Goal: Task Accomplishment & Management: Complete application form

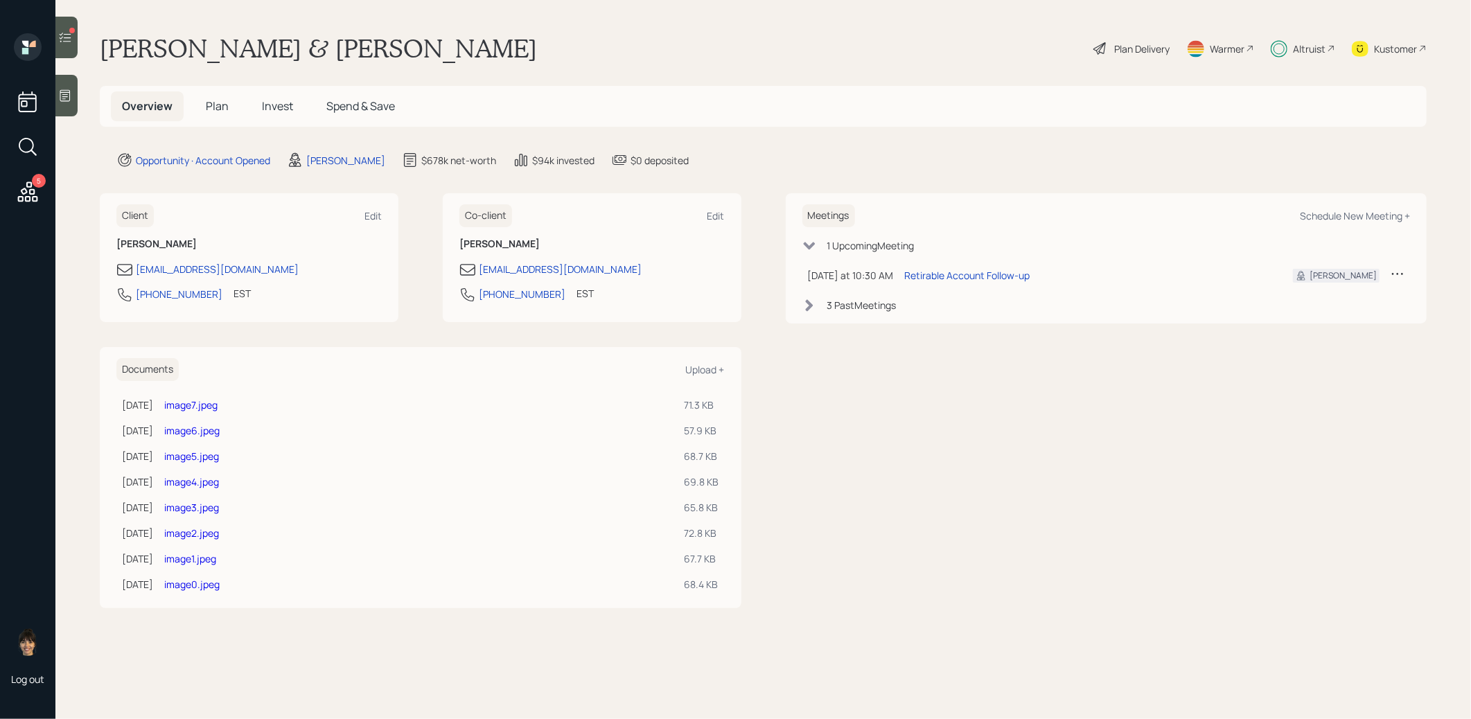
click at [1098, 46] on icon at bounding box center [1099, 48] width 12 height 12
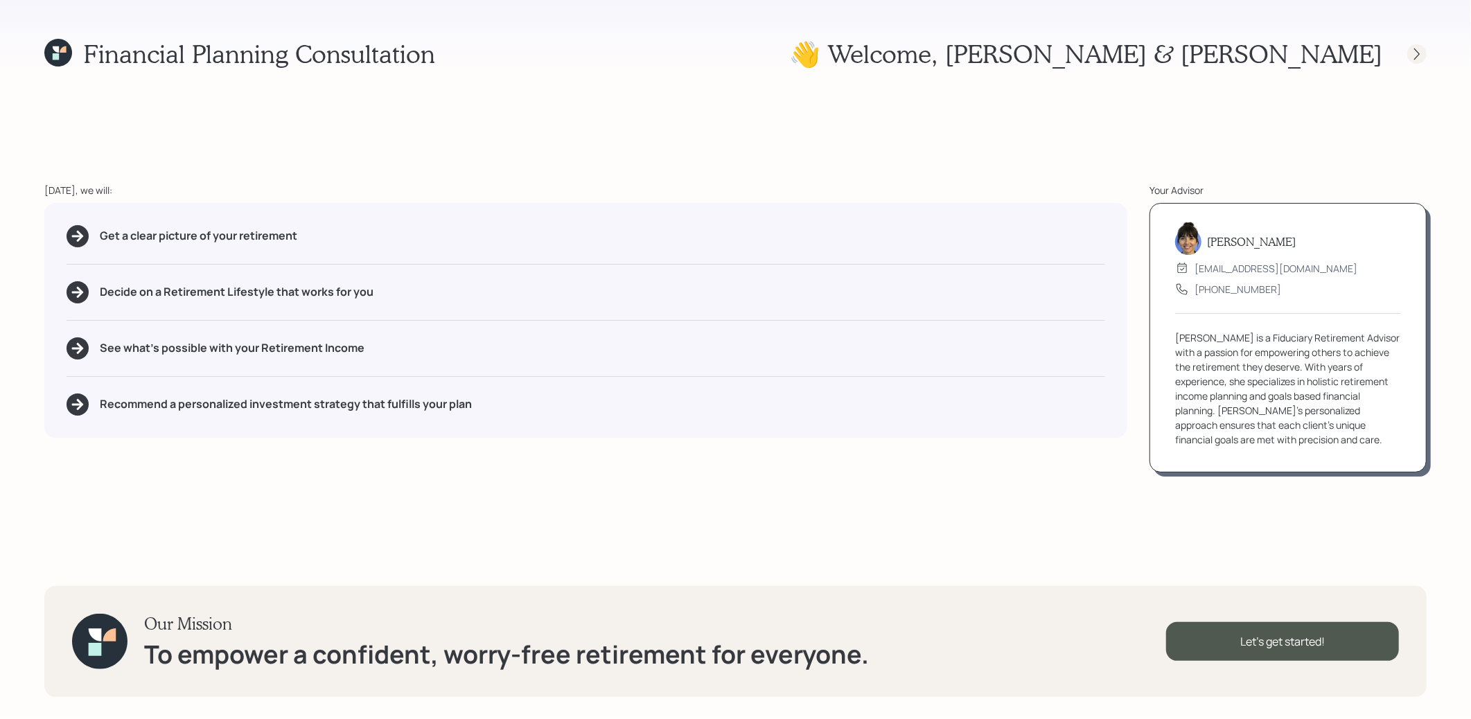
click at [1420, 53] on icon at bounding box center [1417, 54] width 14 height 14
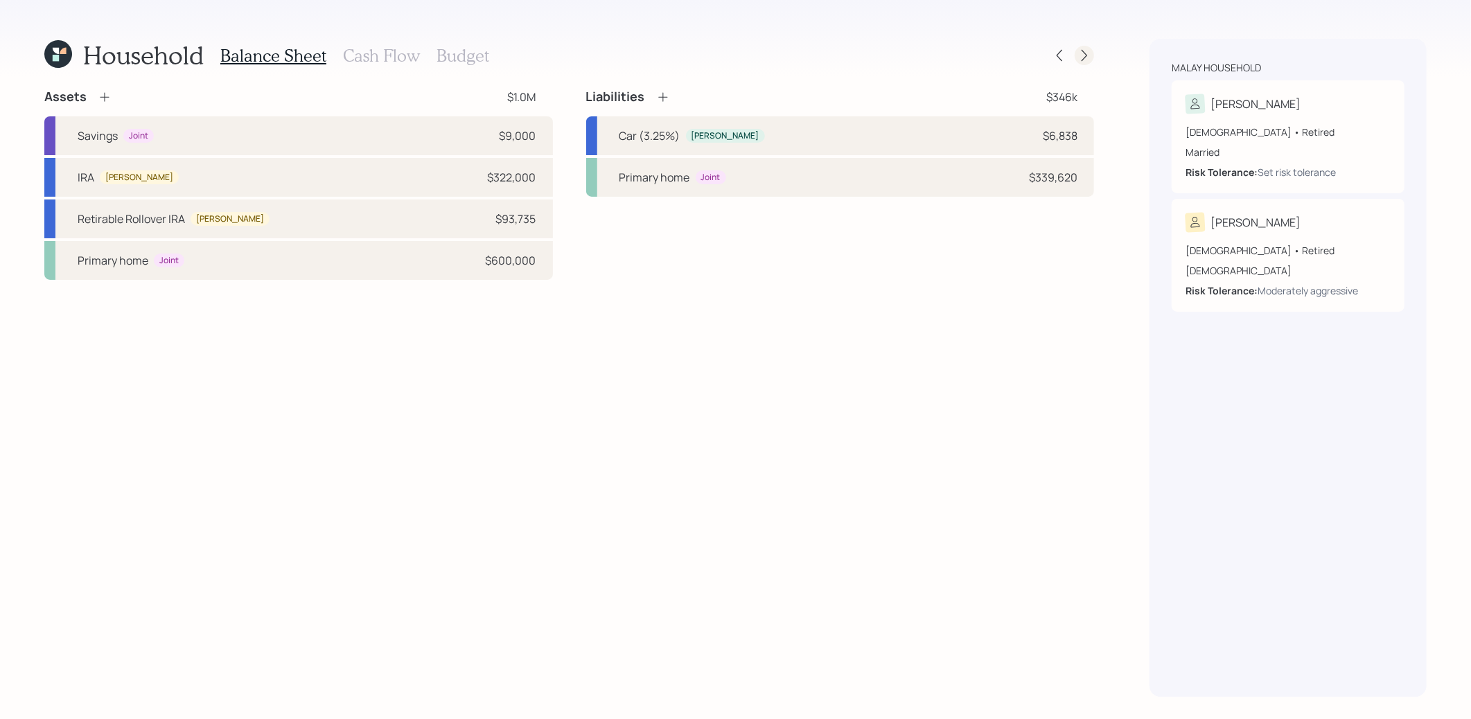
click at [1089, 59] on icon at bounding box center [1084, 55] width 14 height 14
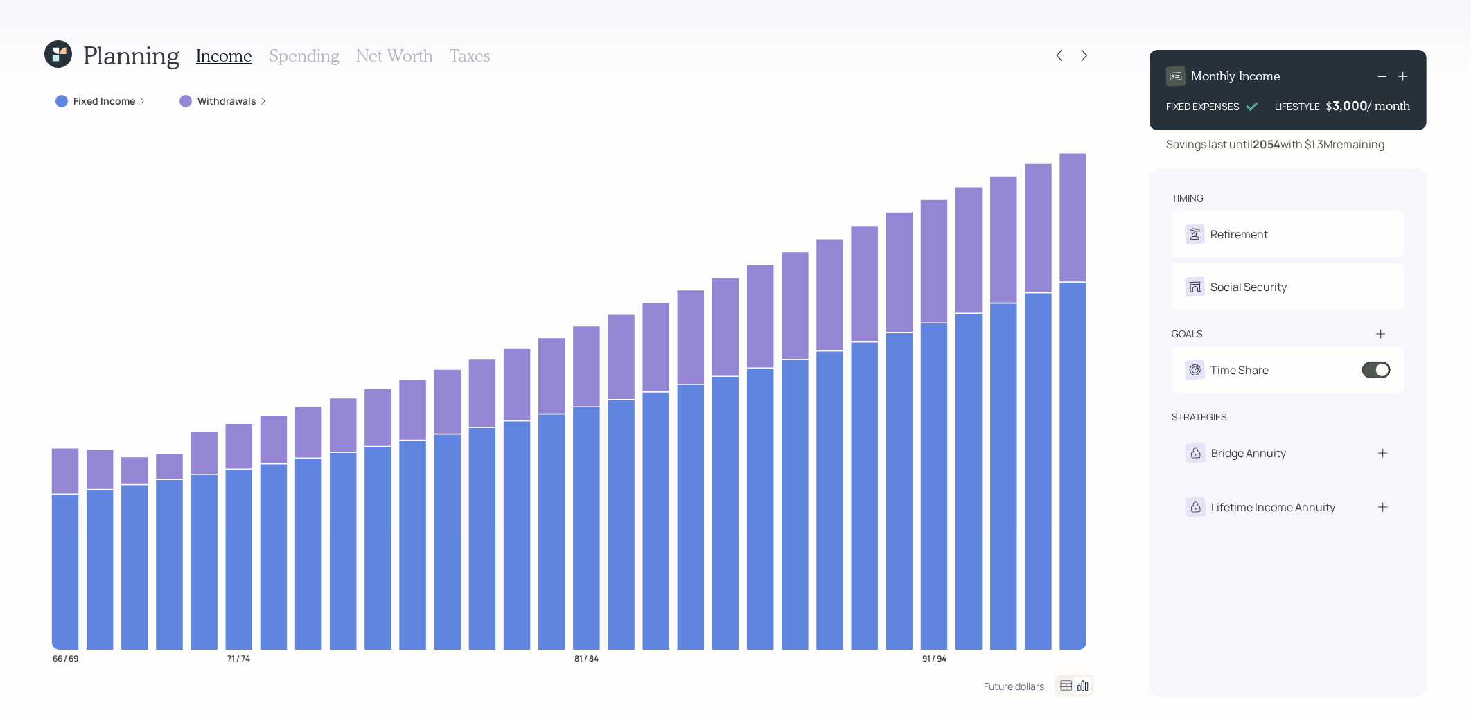
click at [231, 99] on label "Withdrawals" at bounding box center [226, 101] width 59 height 14
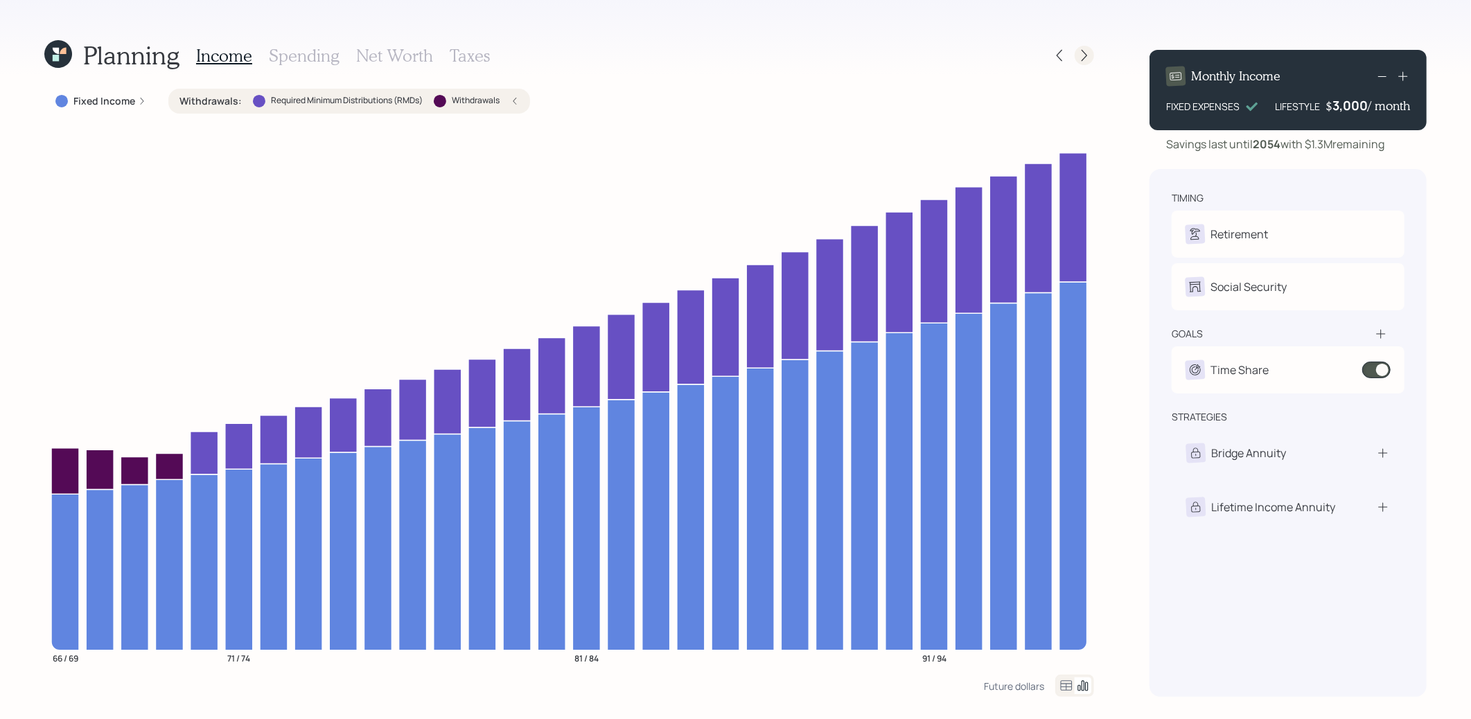
click at [1084, 52] on icon at bounding box center [1084, 55] width 14 height 14
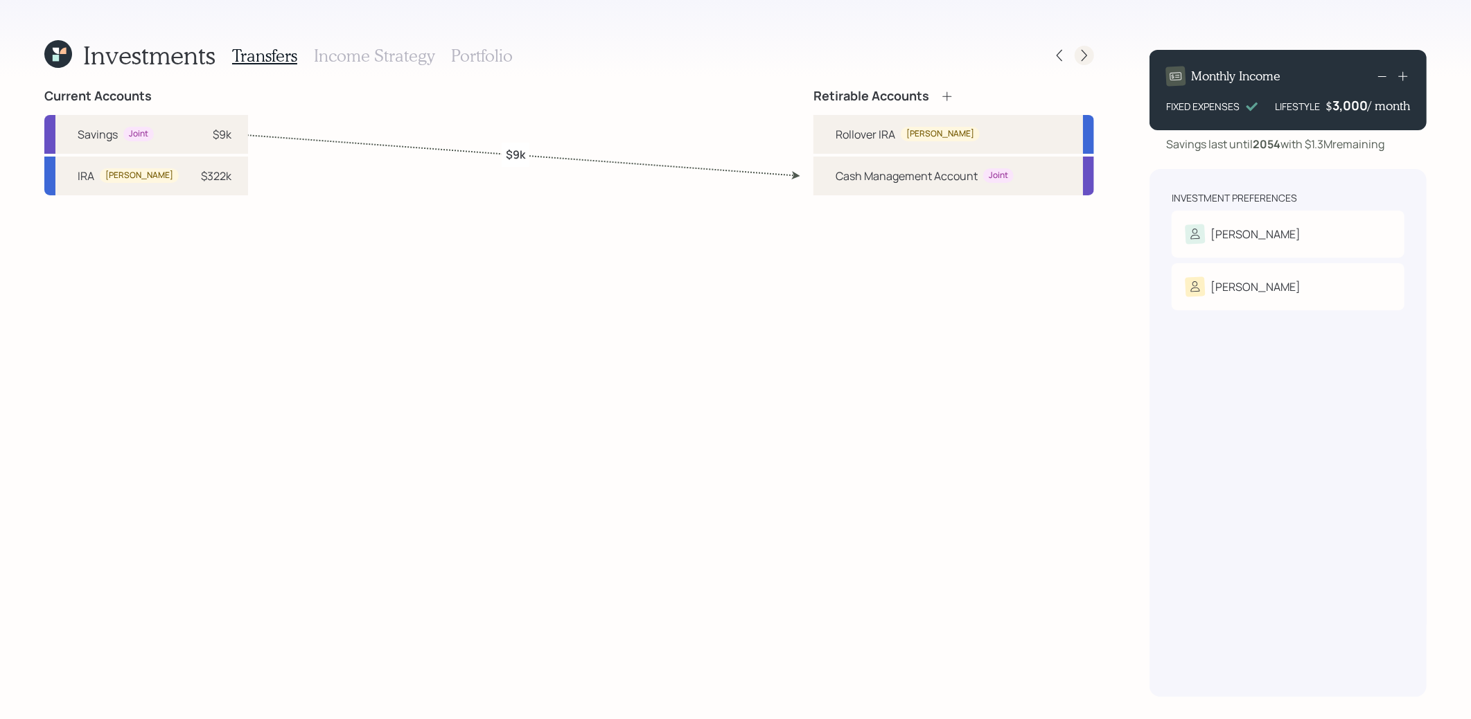
click at [1084, 61] on icon at bounding box center [1084, 55] width 14 height 14
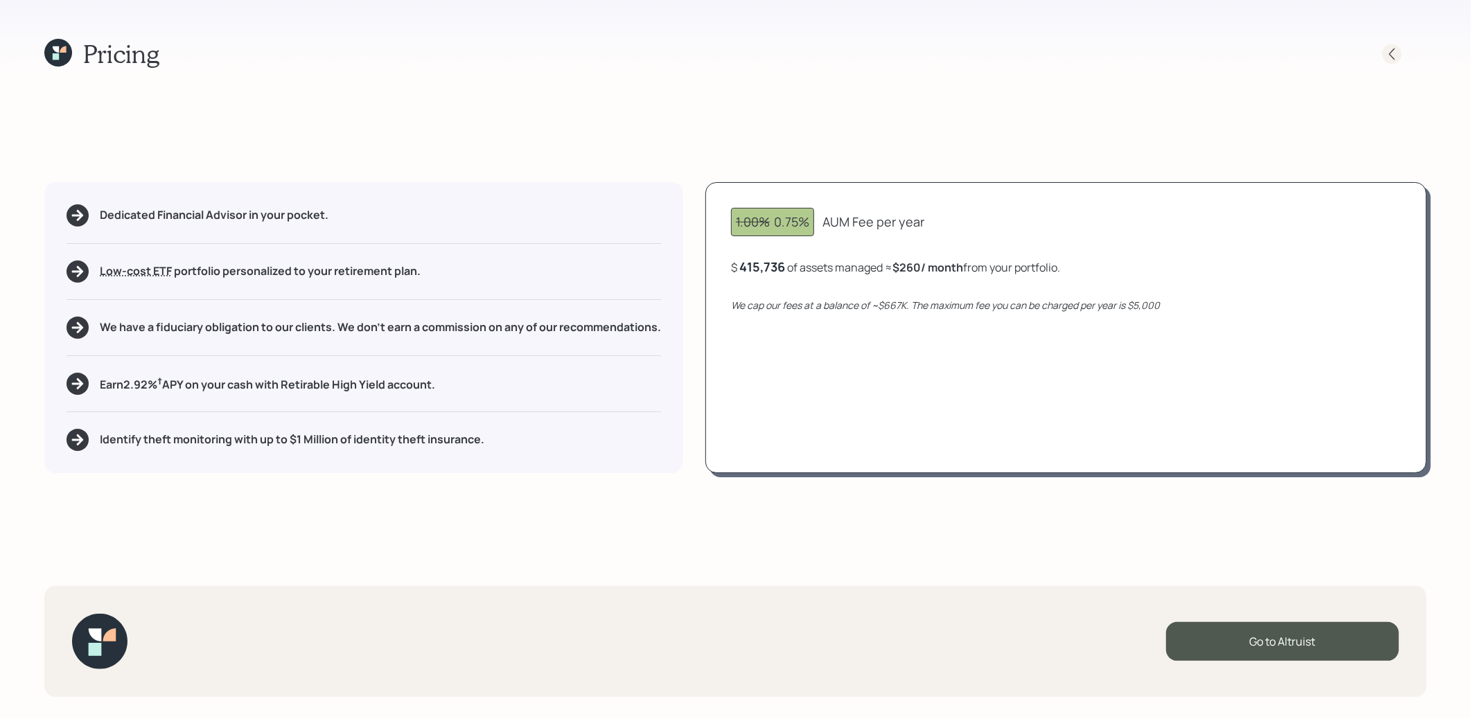
click at [1390, 55] on icon at bounding box center [1392, 54] width 6 height 12
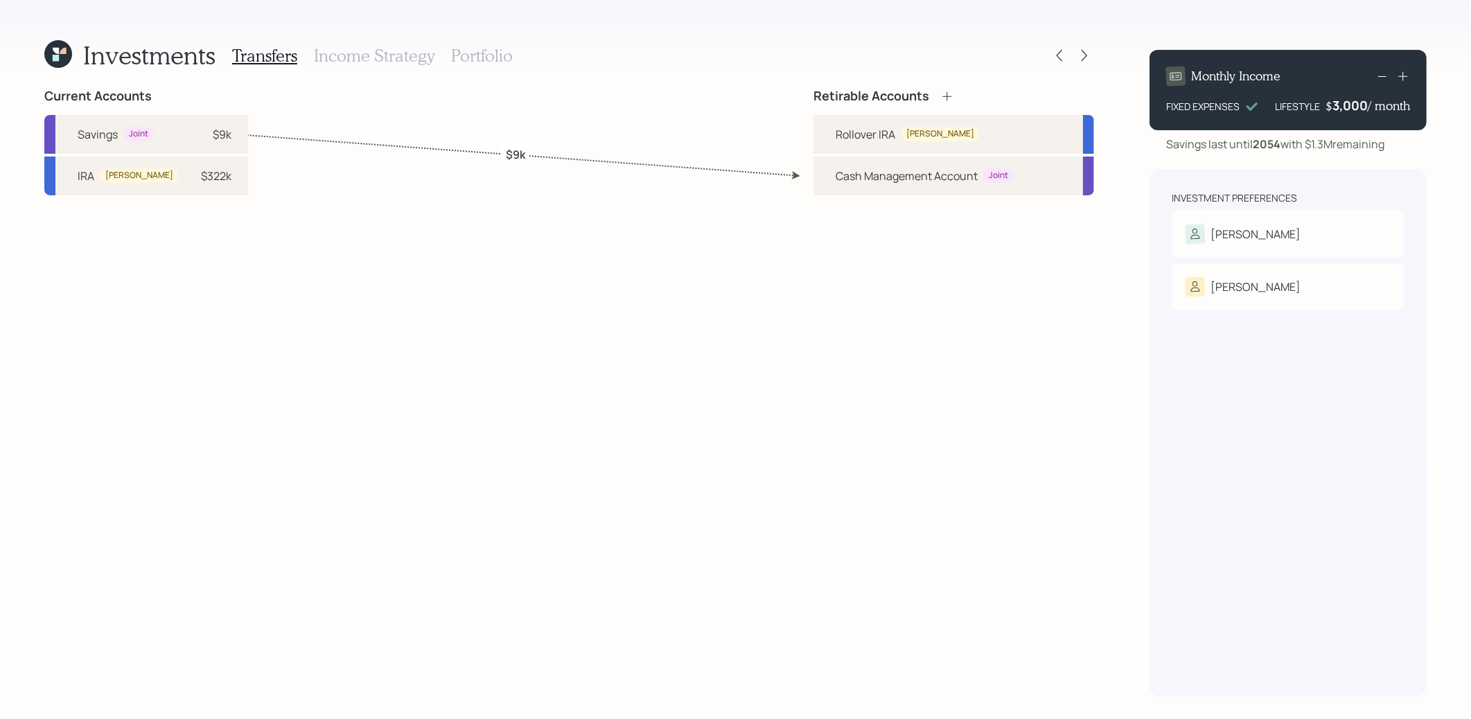
click at [460, 60] on h3 "Portfolio" at bounding box center [482, 56] width 62 height 20
click at [1059, 61] on icon at bounding box center [1059, 55] width 14 height 14
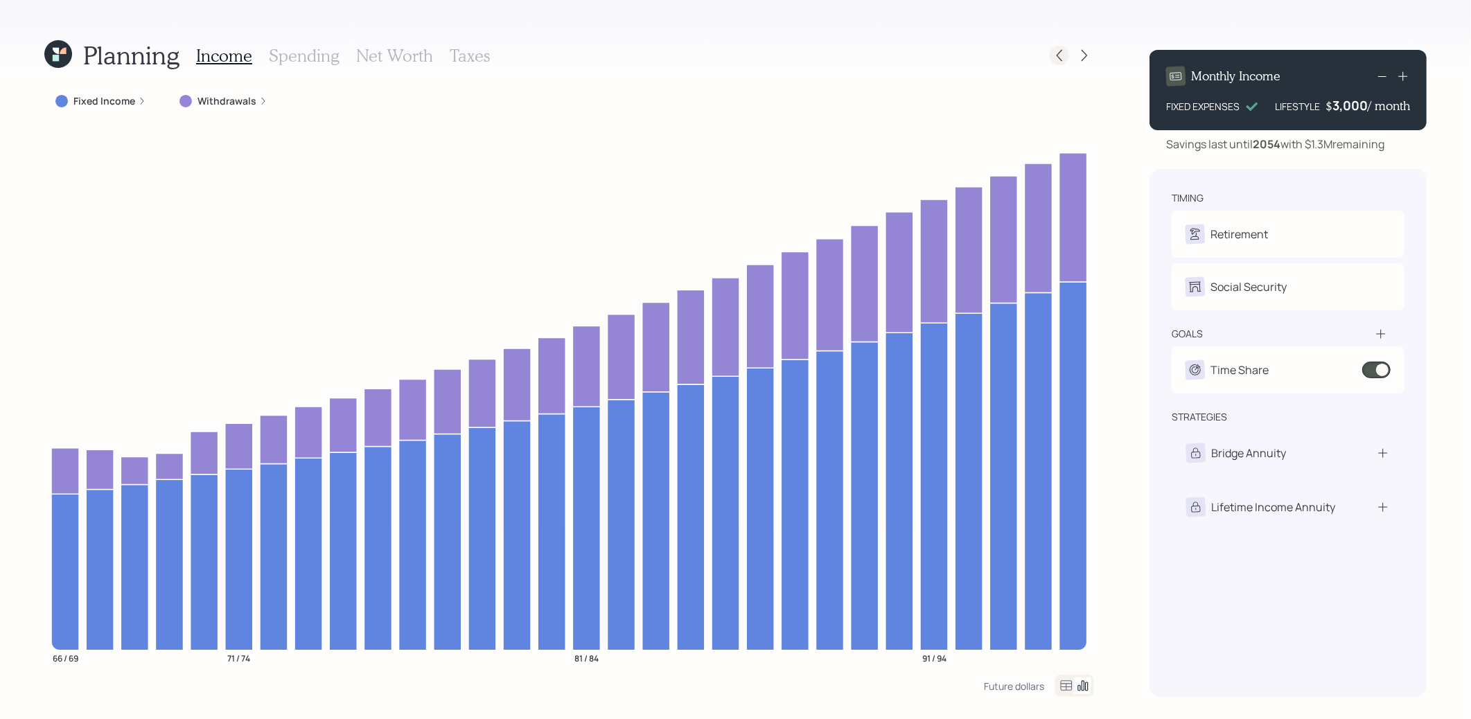
click at [1056, 58] on icon at bounding box center [1059, 55] width 14 height 14
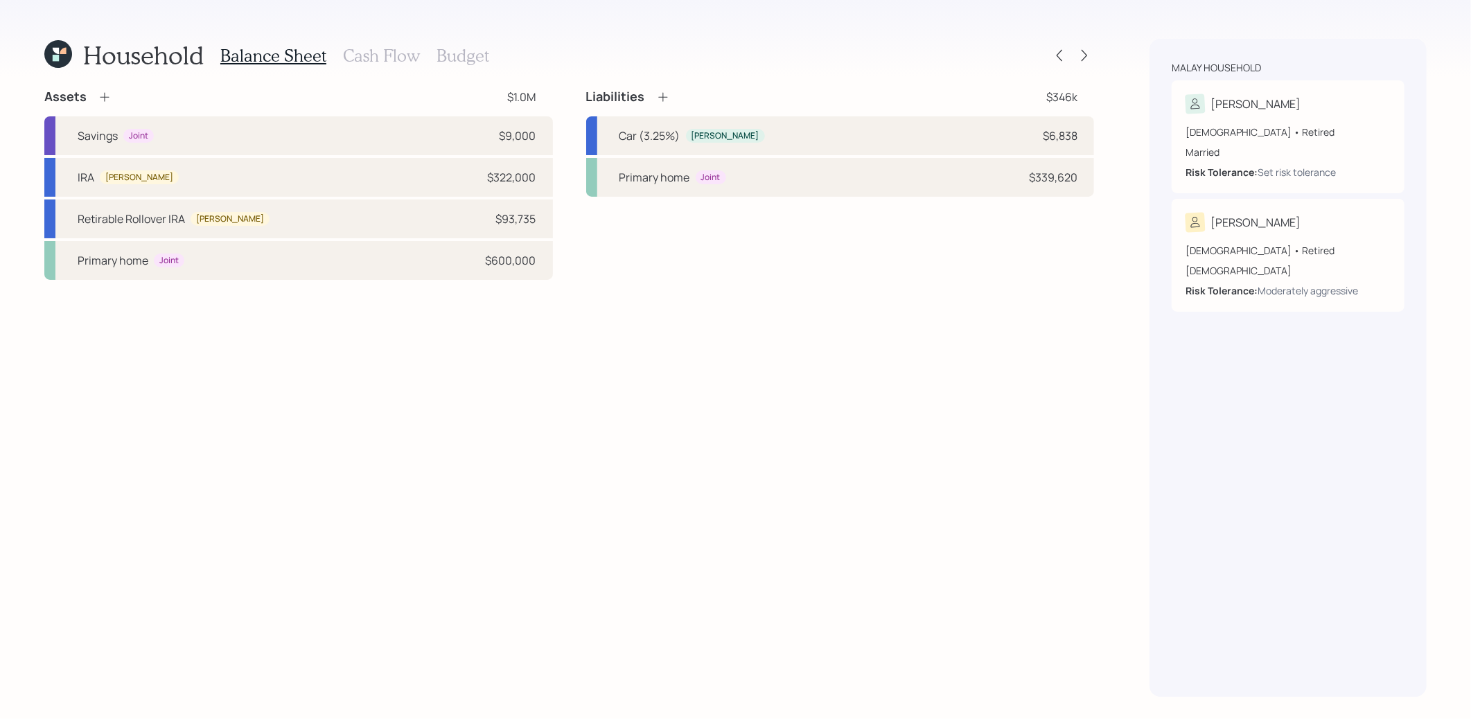
click at [357, 54] on h3 "Cash Flow" at bounding box center [381, 56] width 77 height 20
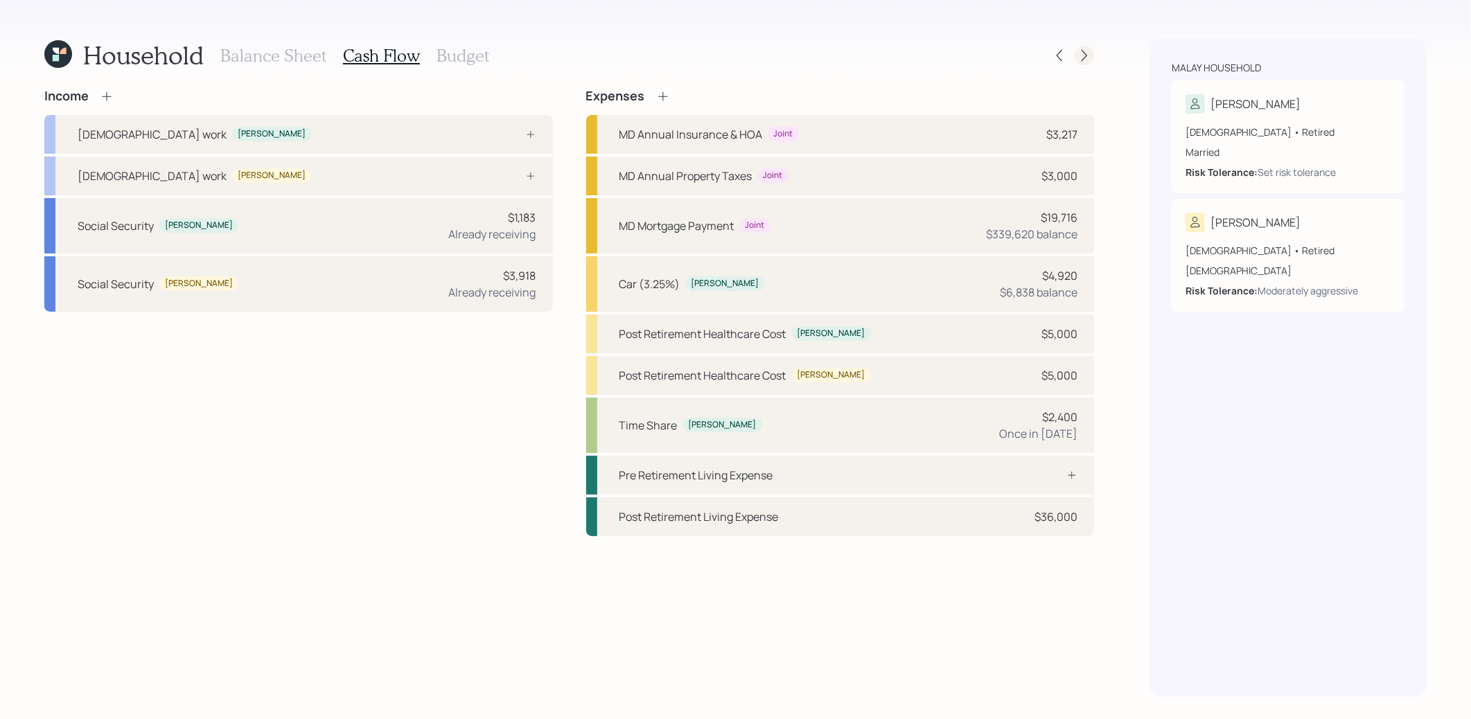
click at [1082, 62] on icon at bounding box center [1084, 55] width 14 height 14
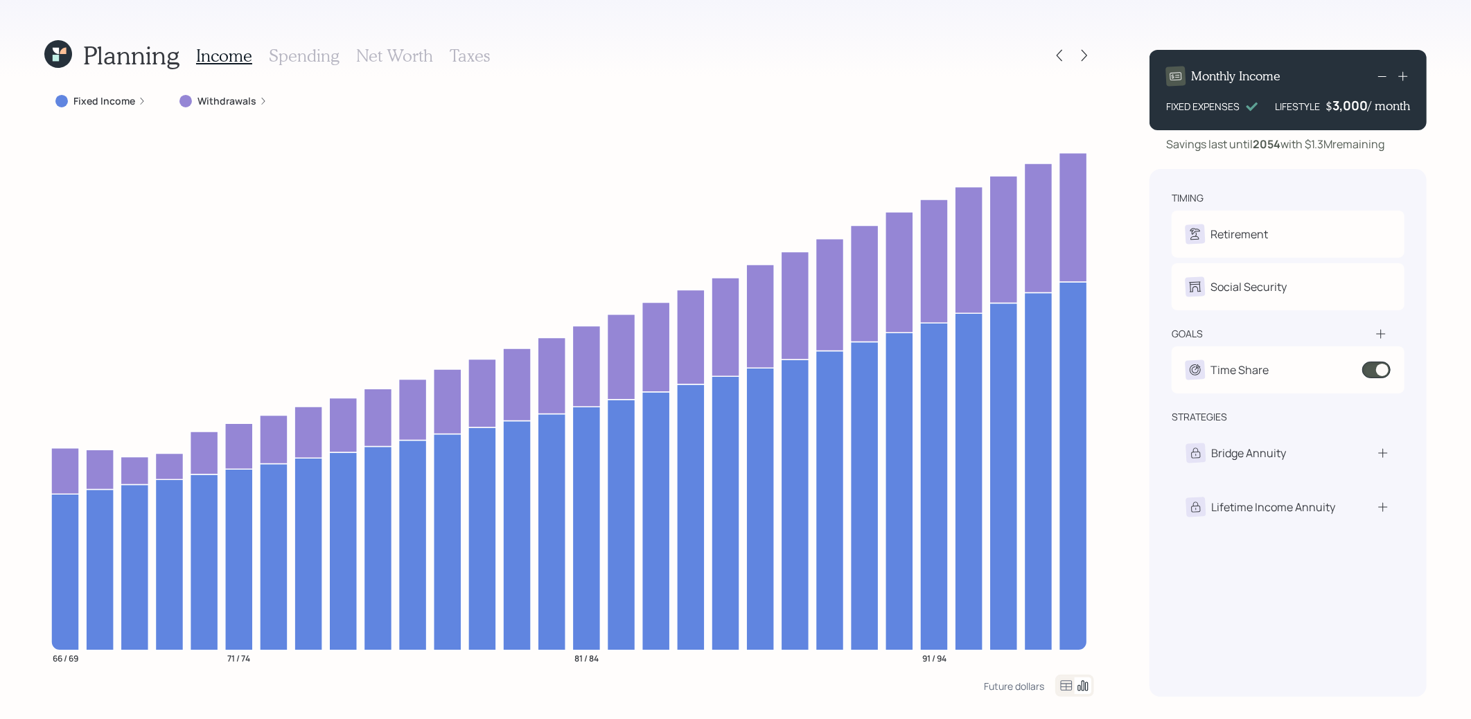
click at [53, 57] on icon at bounding box center [56, 58] width 6 height 6
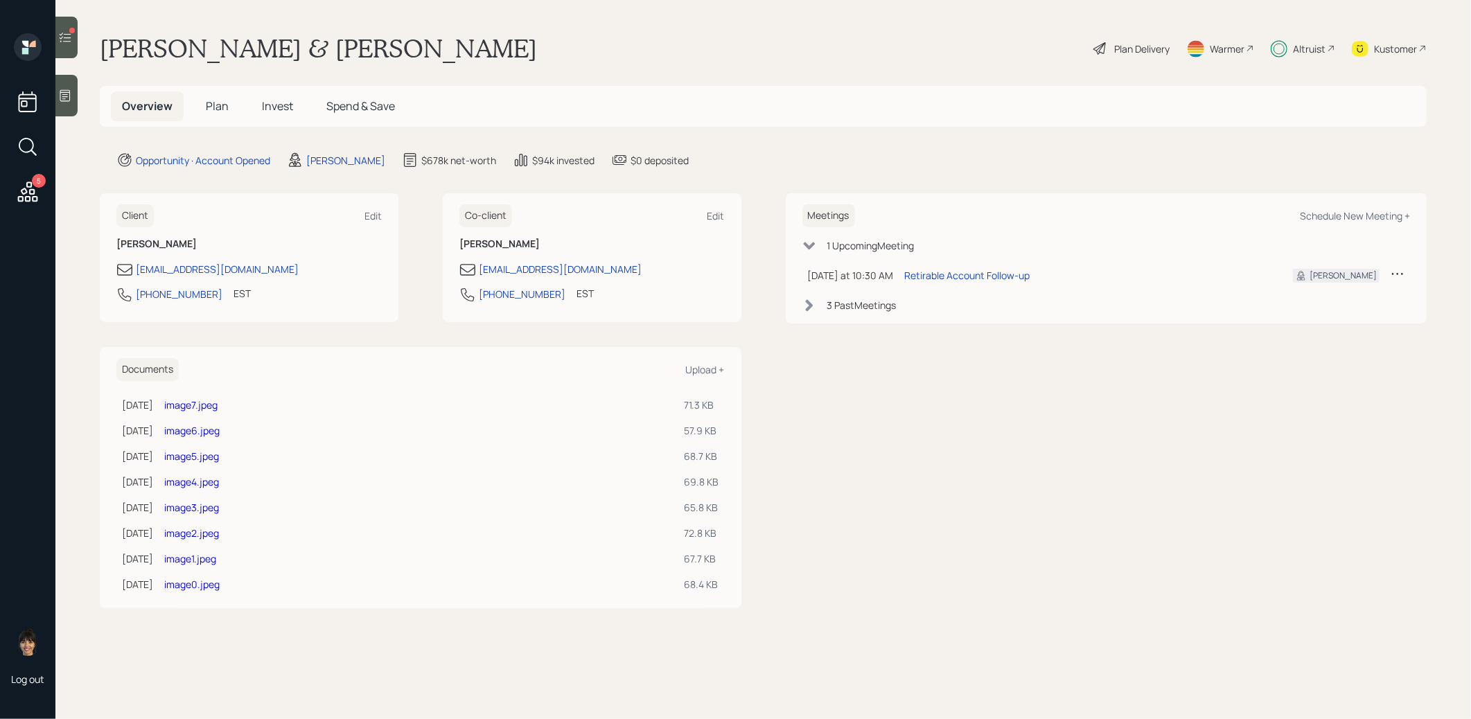
click at [281, 102] on span "Invest" at bounding box center [277, 105] width 31 height 15
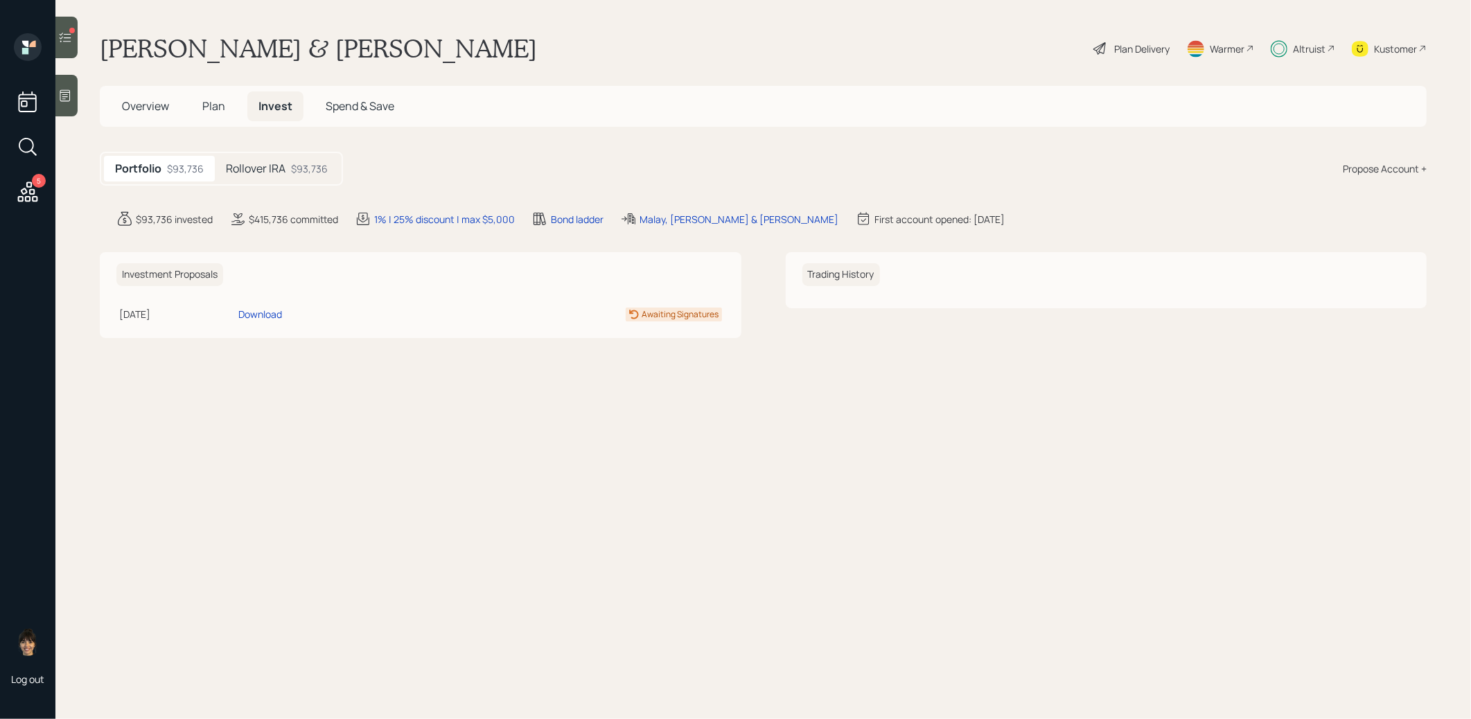
click at [281, 168] on h5 "Rollover IRA" at bounding box center [256, 168] width 60 height 13
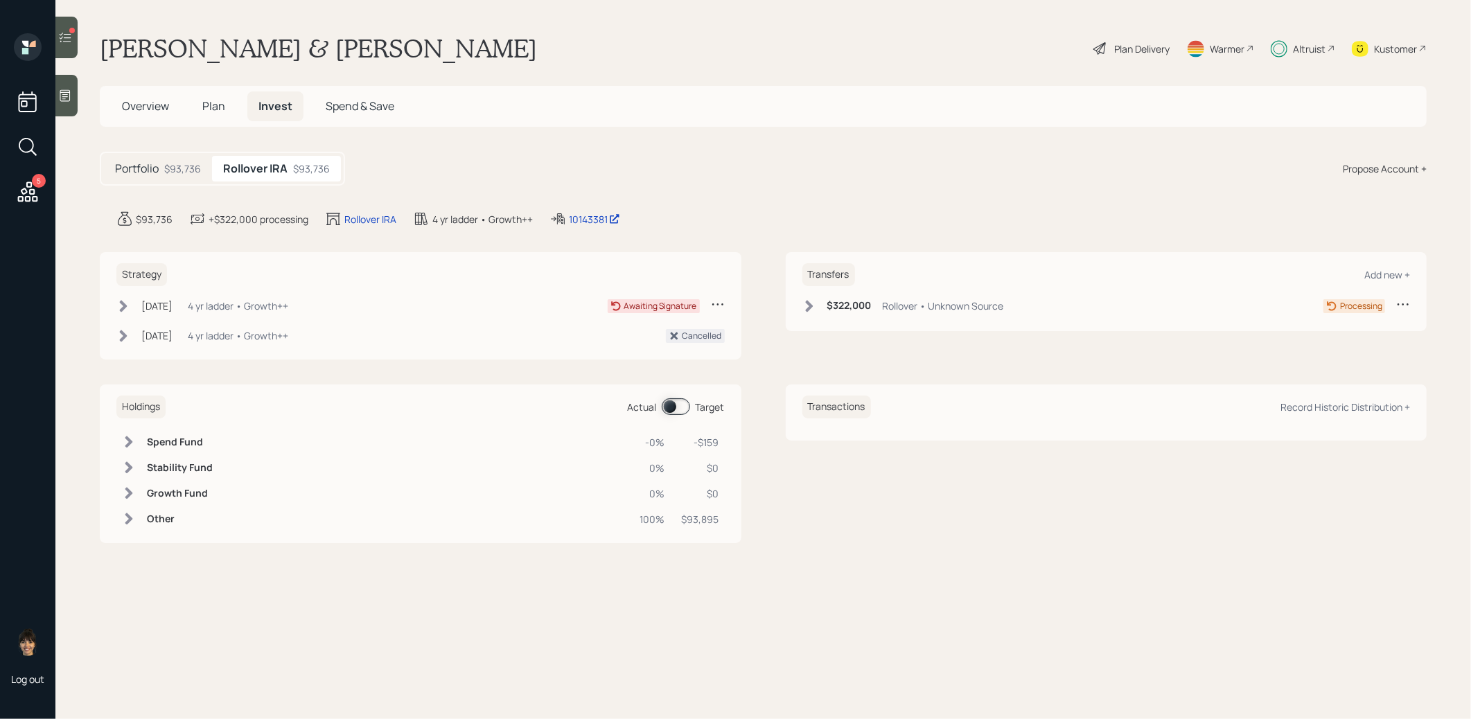
click at [216, 107] on span "Plan" at bounding box center [213, 105] width 23 height 15
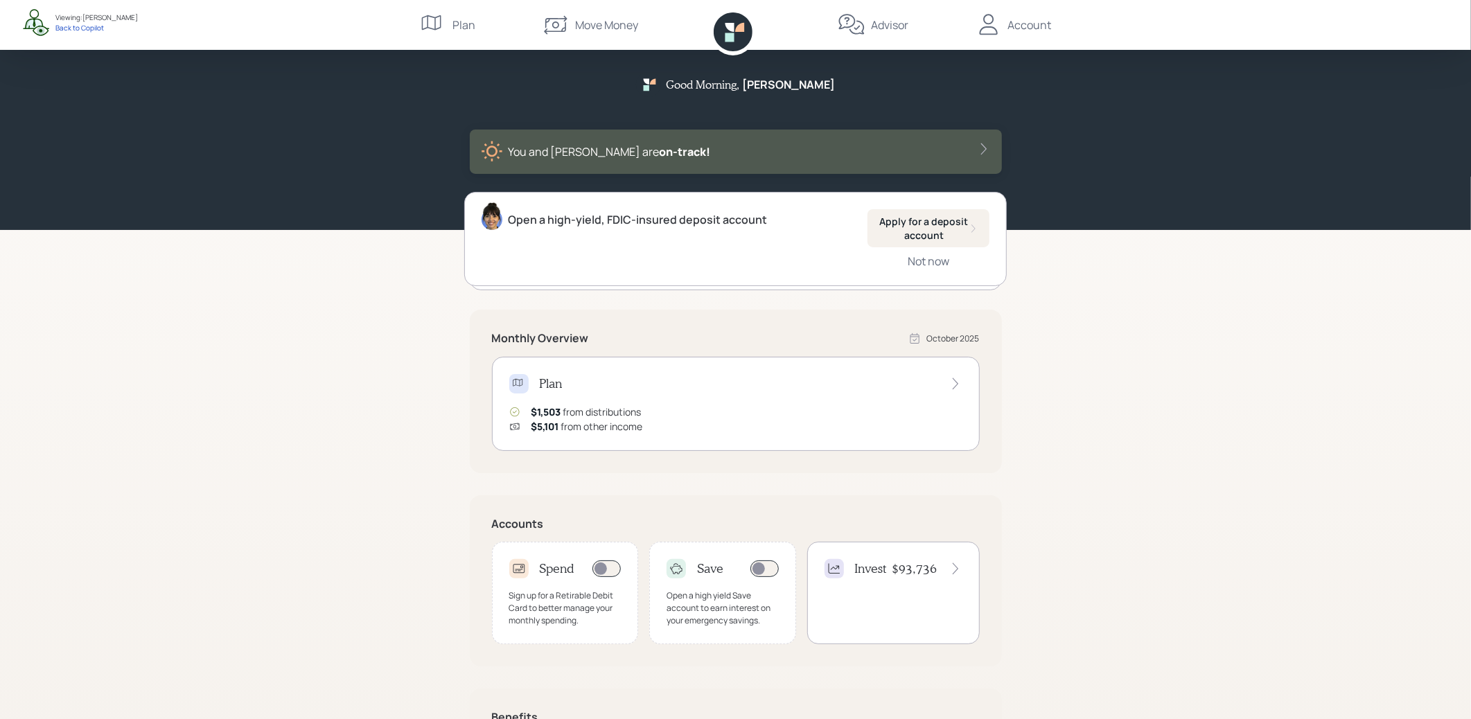
click at [934, 387] on div "Plan" at bounding box center [735, 383] width 453 height 19
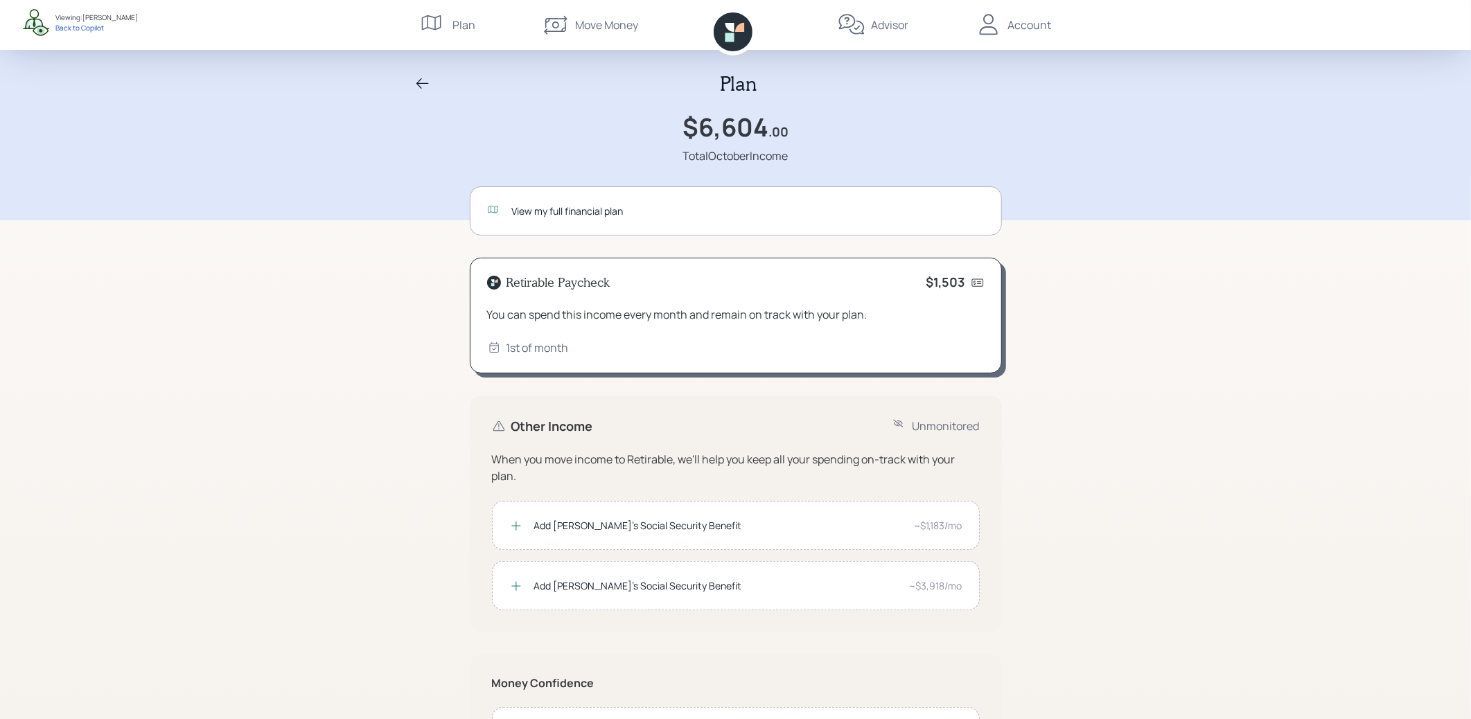
click at [423, 76] on icon at bounding box center [422, 84] width 17 height 17
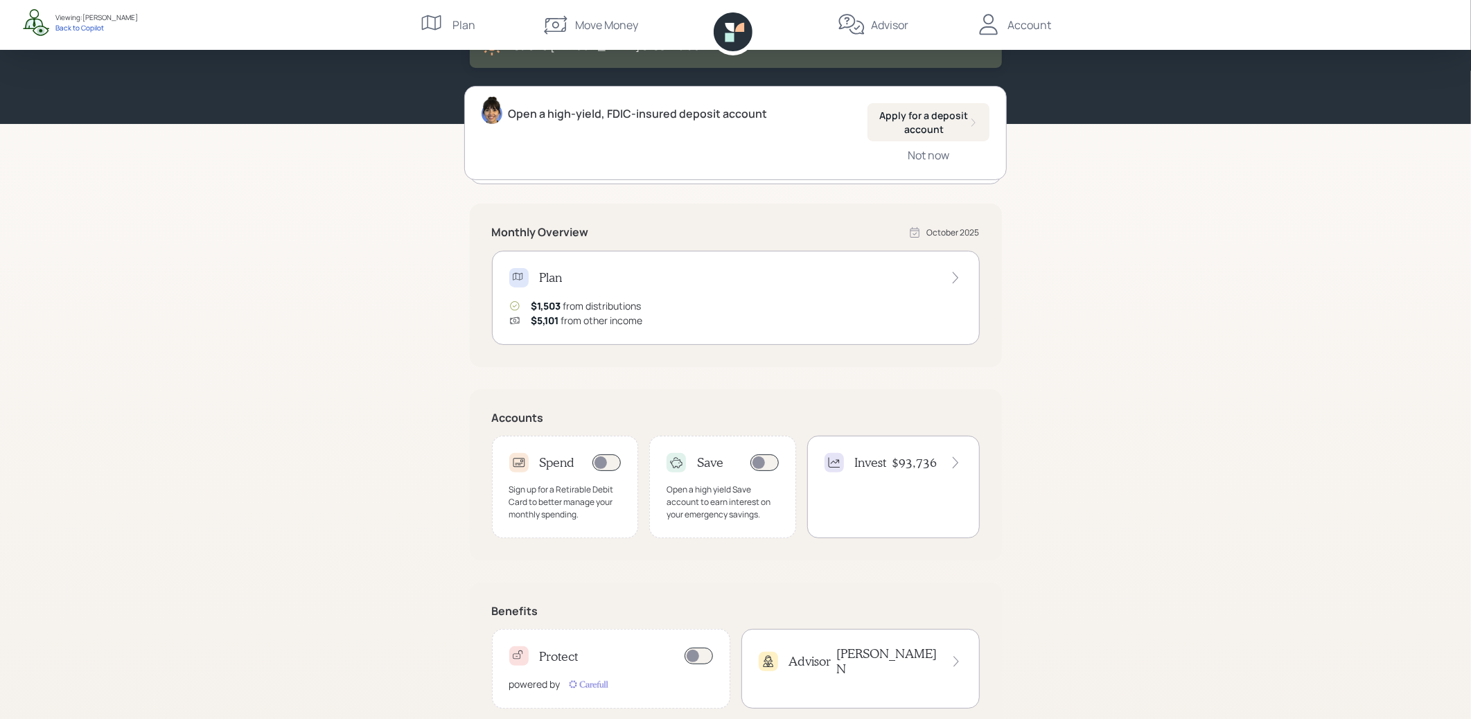
scroll to position [139, 0]
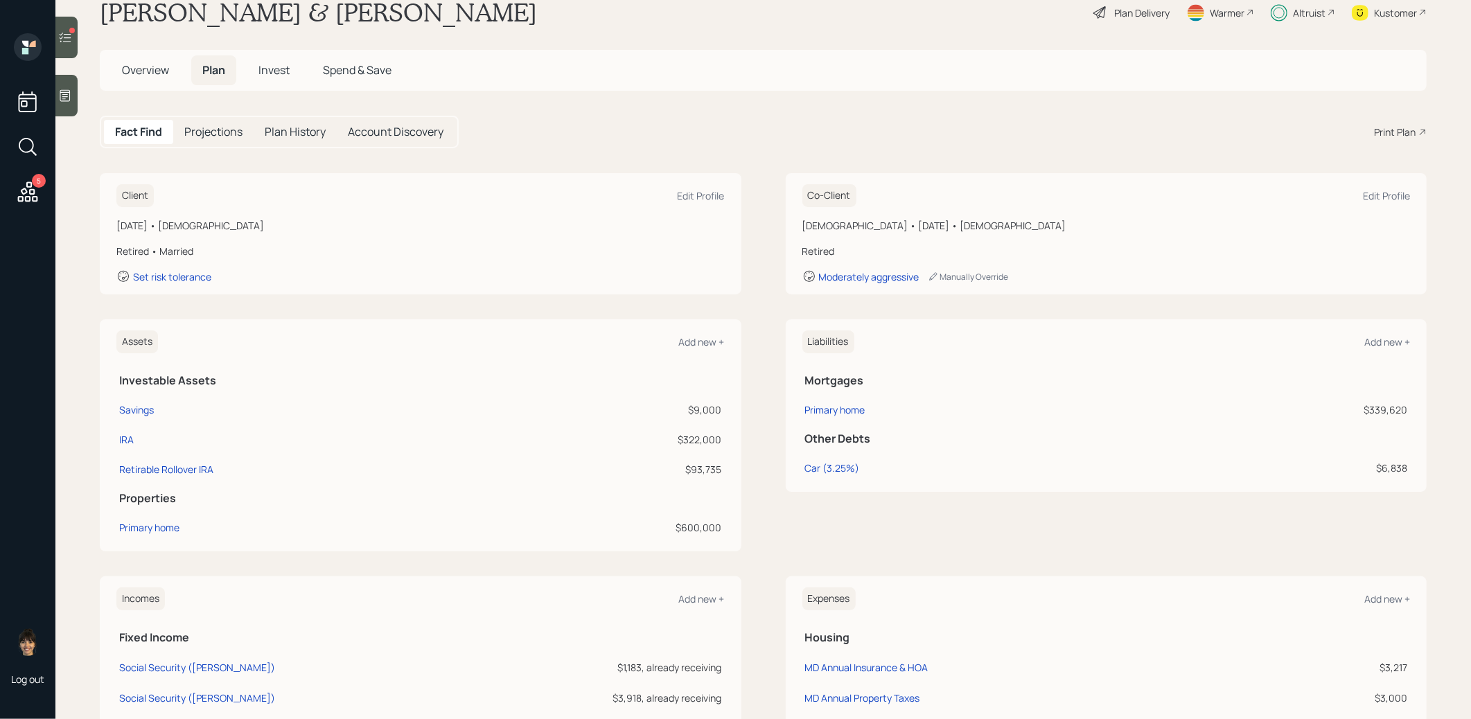
scroll to position [42, 0]
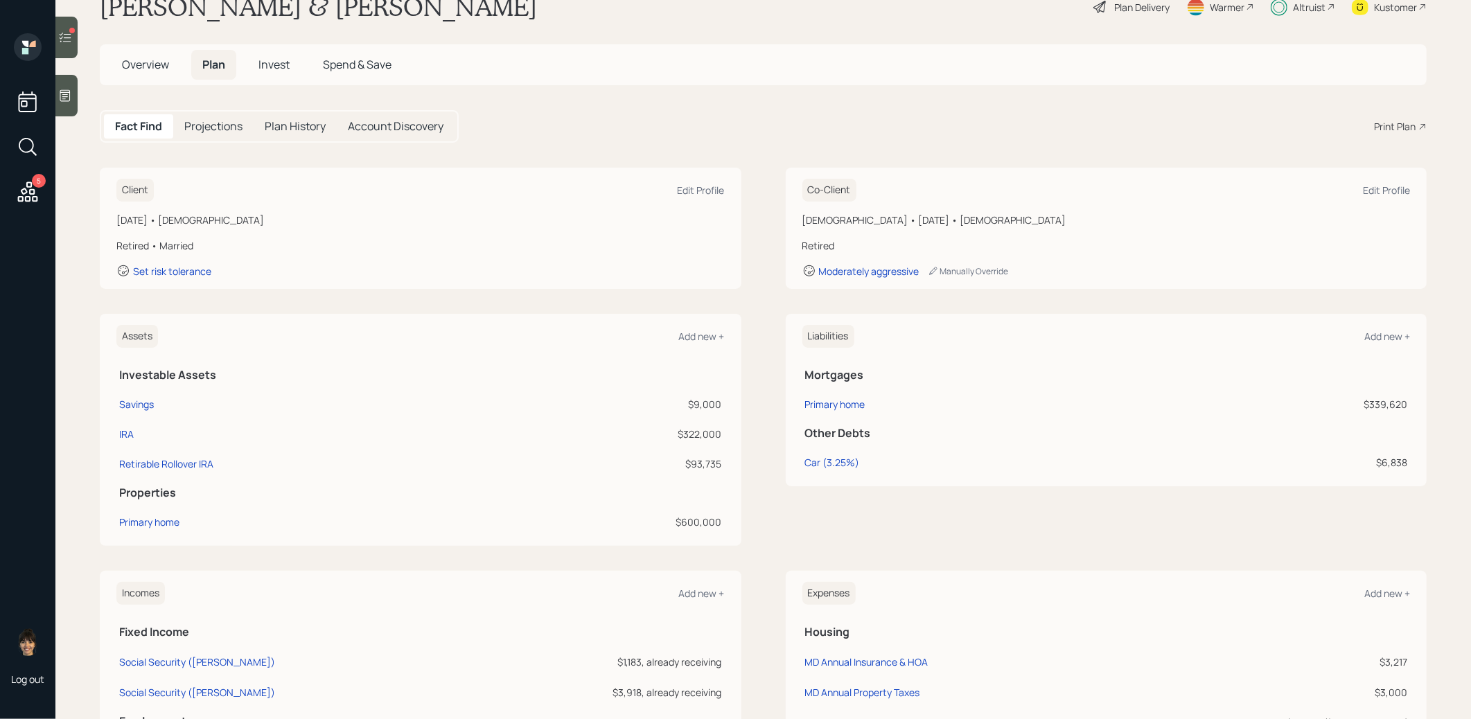
click at [272, 65] on span "Invest" at bounding box center [273, 64] width 31 height 15
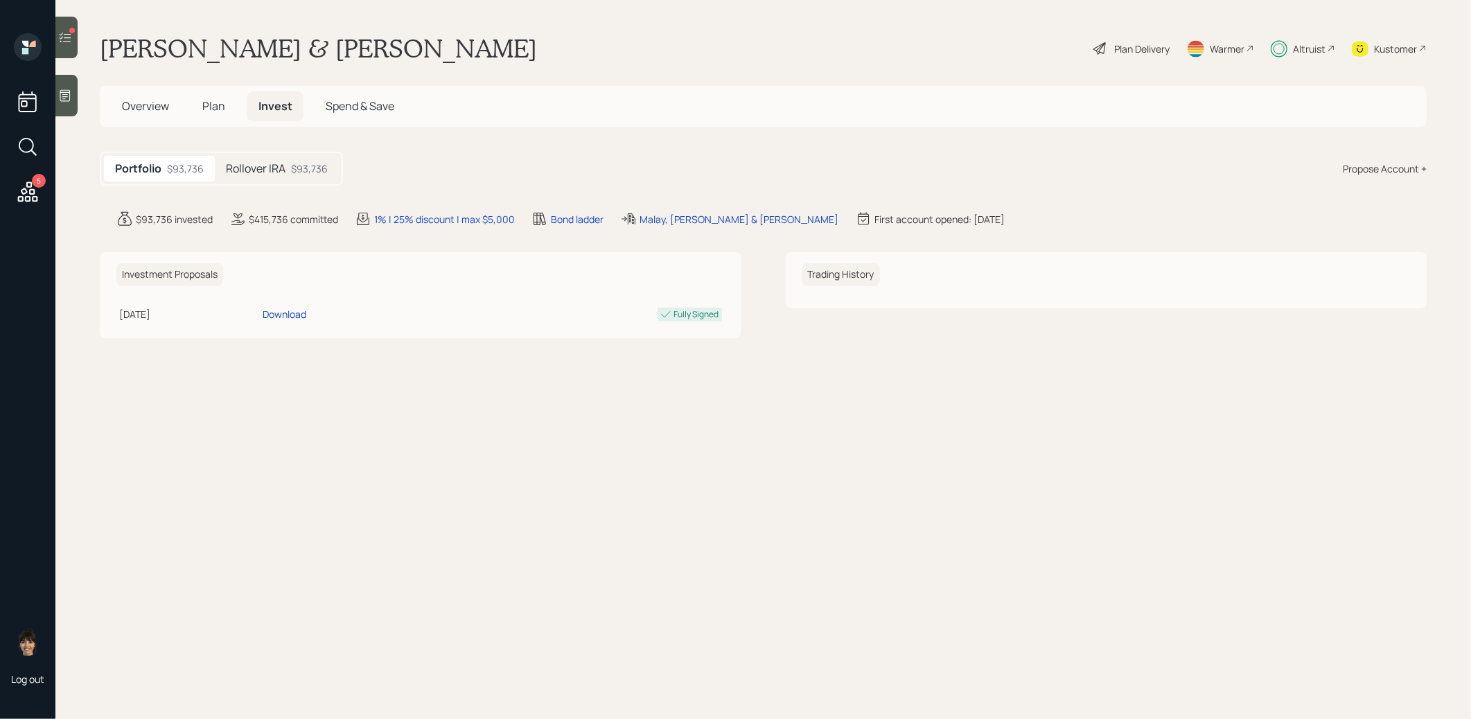
click at [252, 170] on h5 "Rollover IRA" at bounding box center [256, 168] width 60 height 13
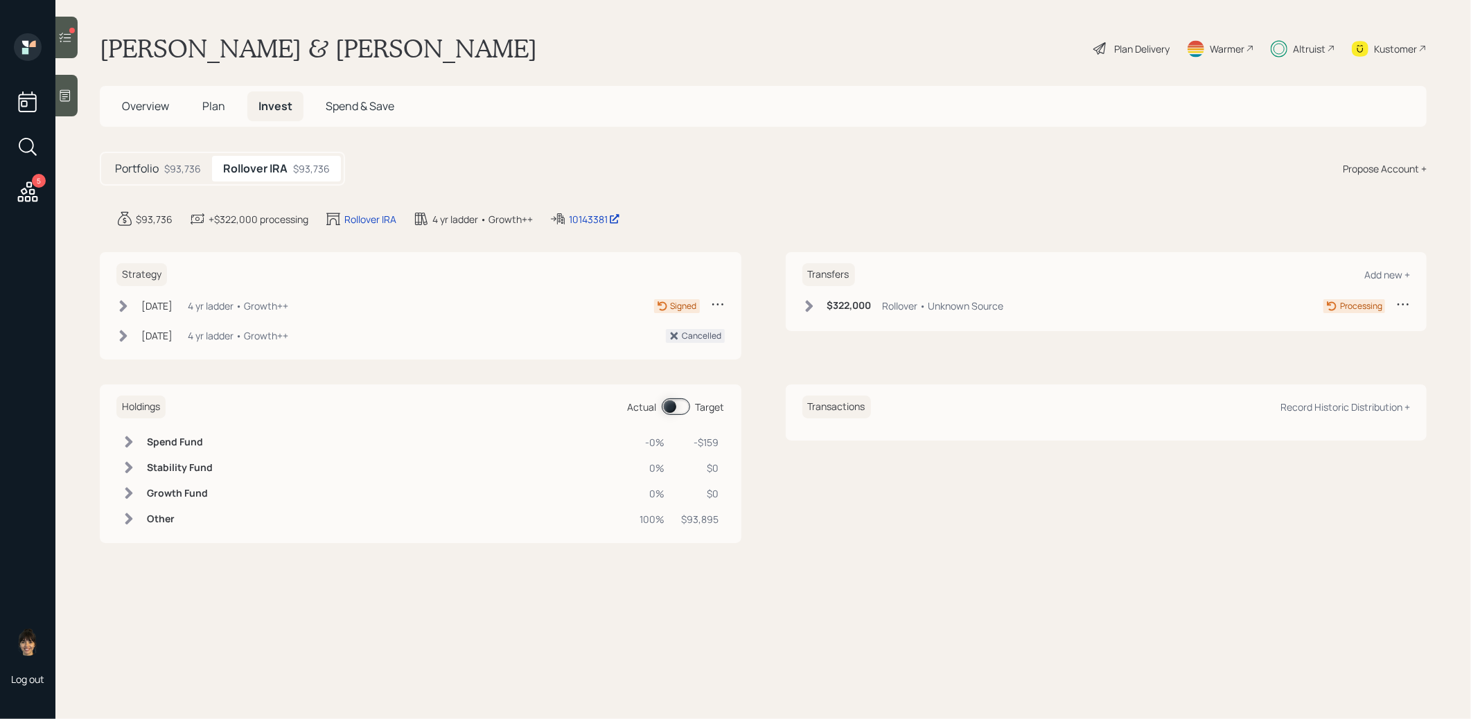
click at [121, 302] on icon at bounding box center [124, 306] width 8 height 12
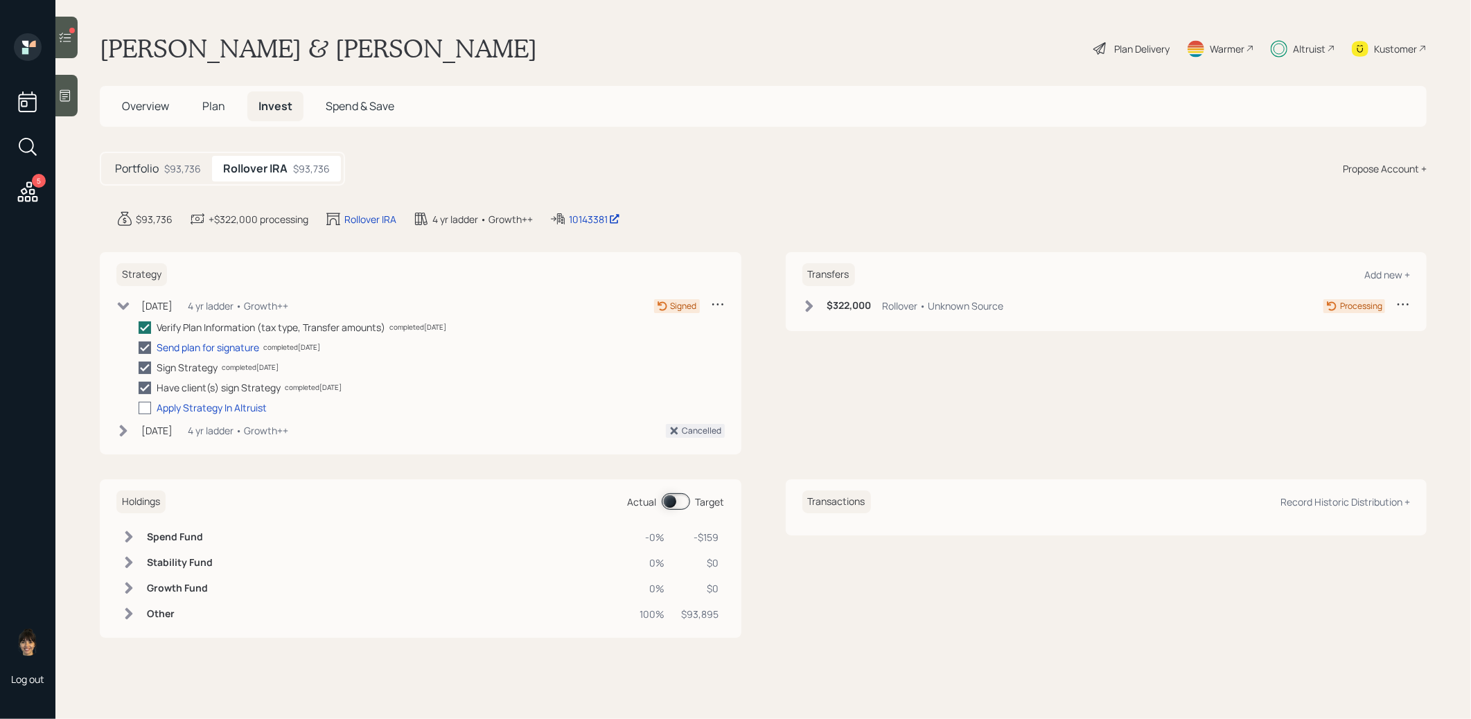
click at [145, 405] on div at bounding box center [145, 408] width 12 height 12
click at [139, 407] on input "checkbox" at bounding box center [138, 407] width 1 height 1
checkbox input "true"
click at [610, 152] on div "Portfolio $93,736 Rollover IRA $93,736 Propose Account +" at bounding box center [763, 169] width 1327 height 34
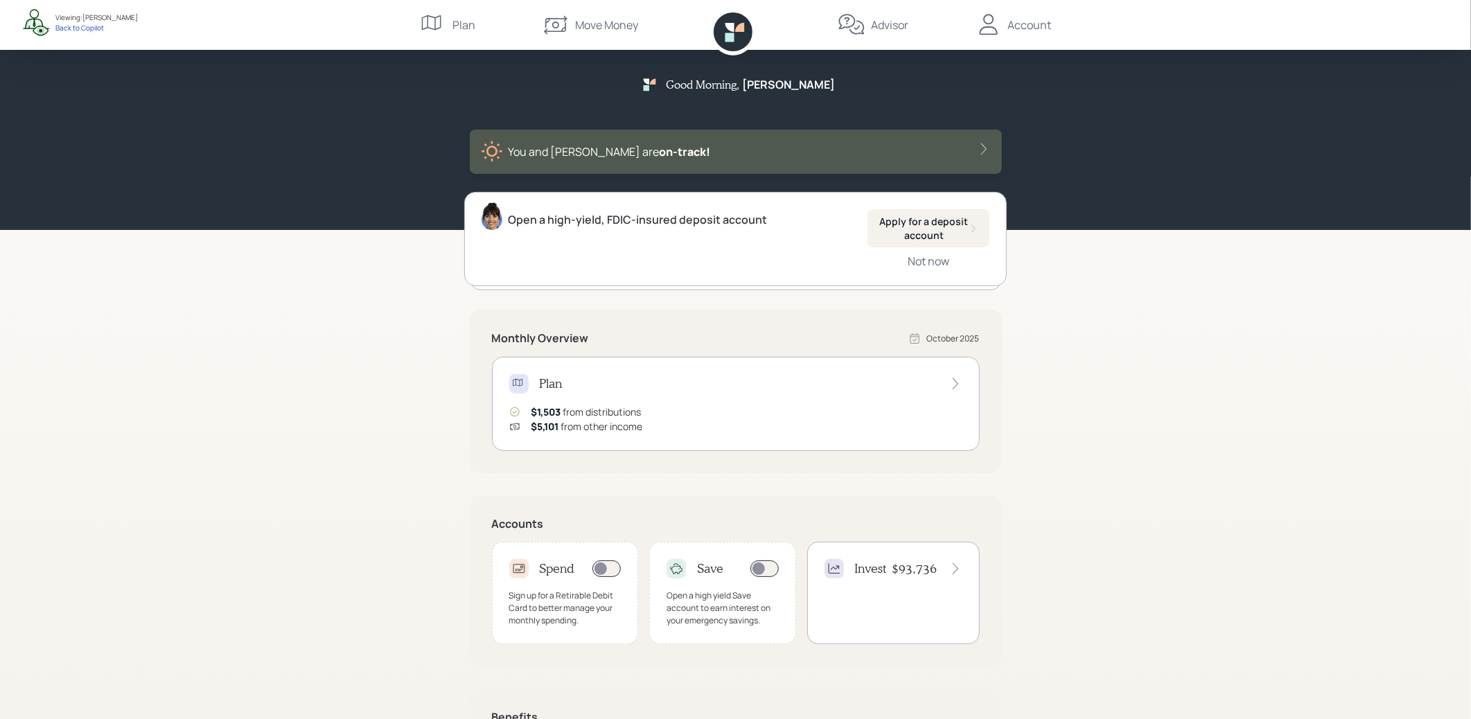
scroll to position [139, 0]
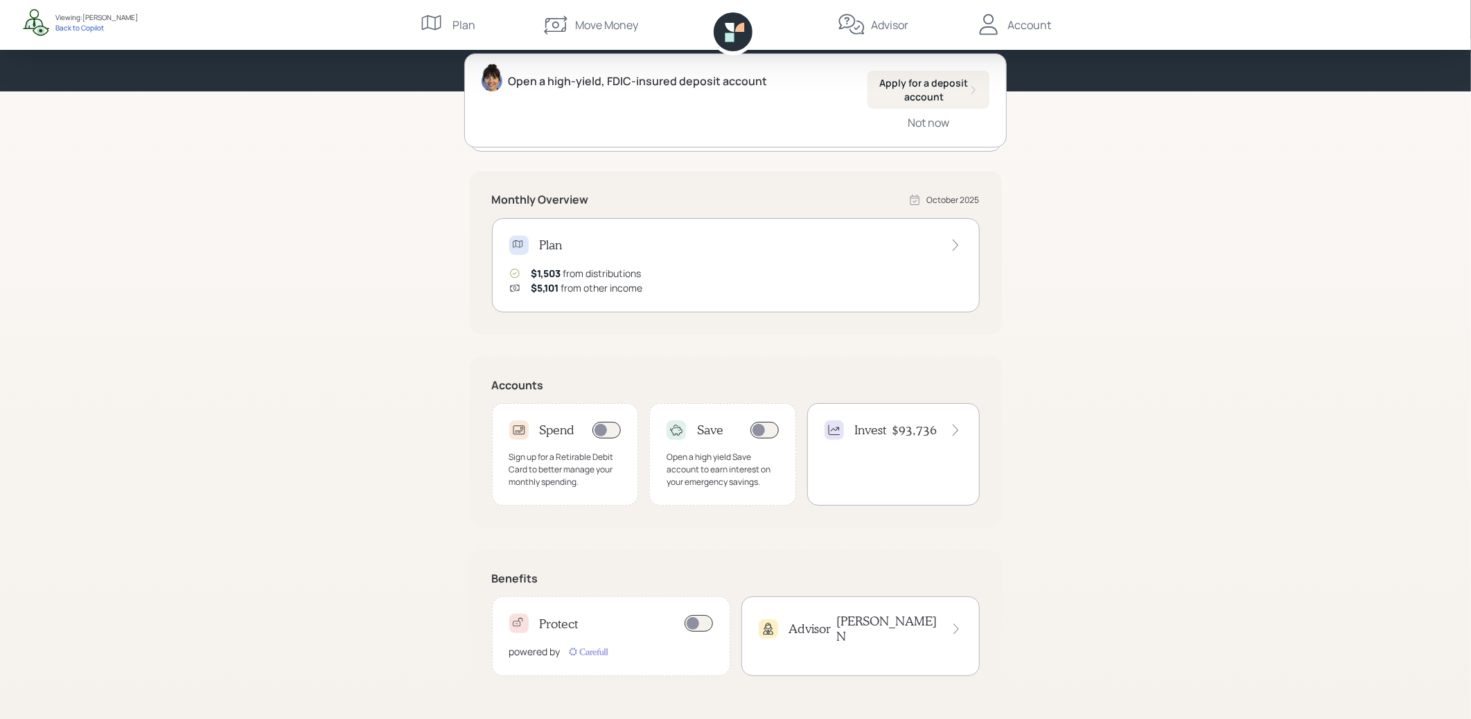
click at [836, 637] on div "Advisor [PERSON_NAME]" at bounding box center [860, 636] width 238 height 80
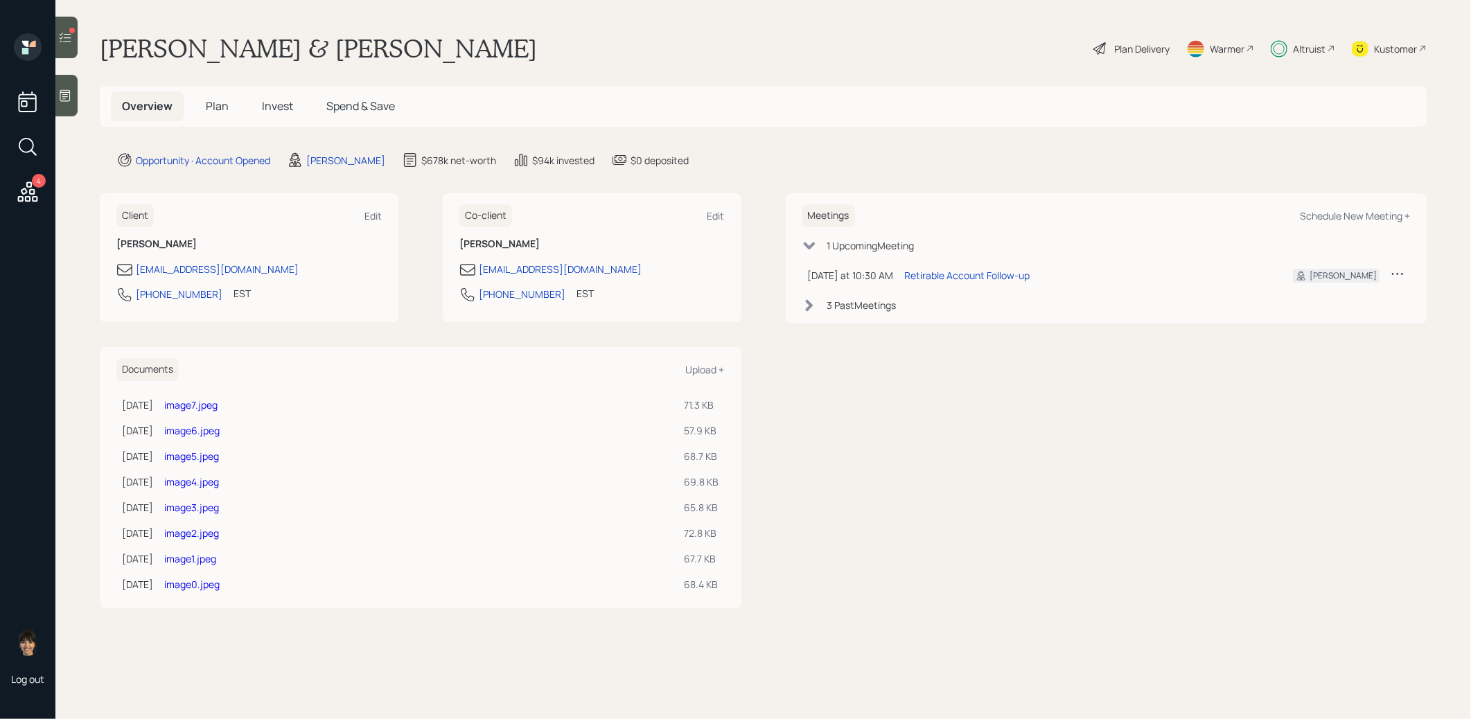
click at [213, 107] on span "Plan" at bounding box center [217, 105] width 23 height 15
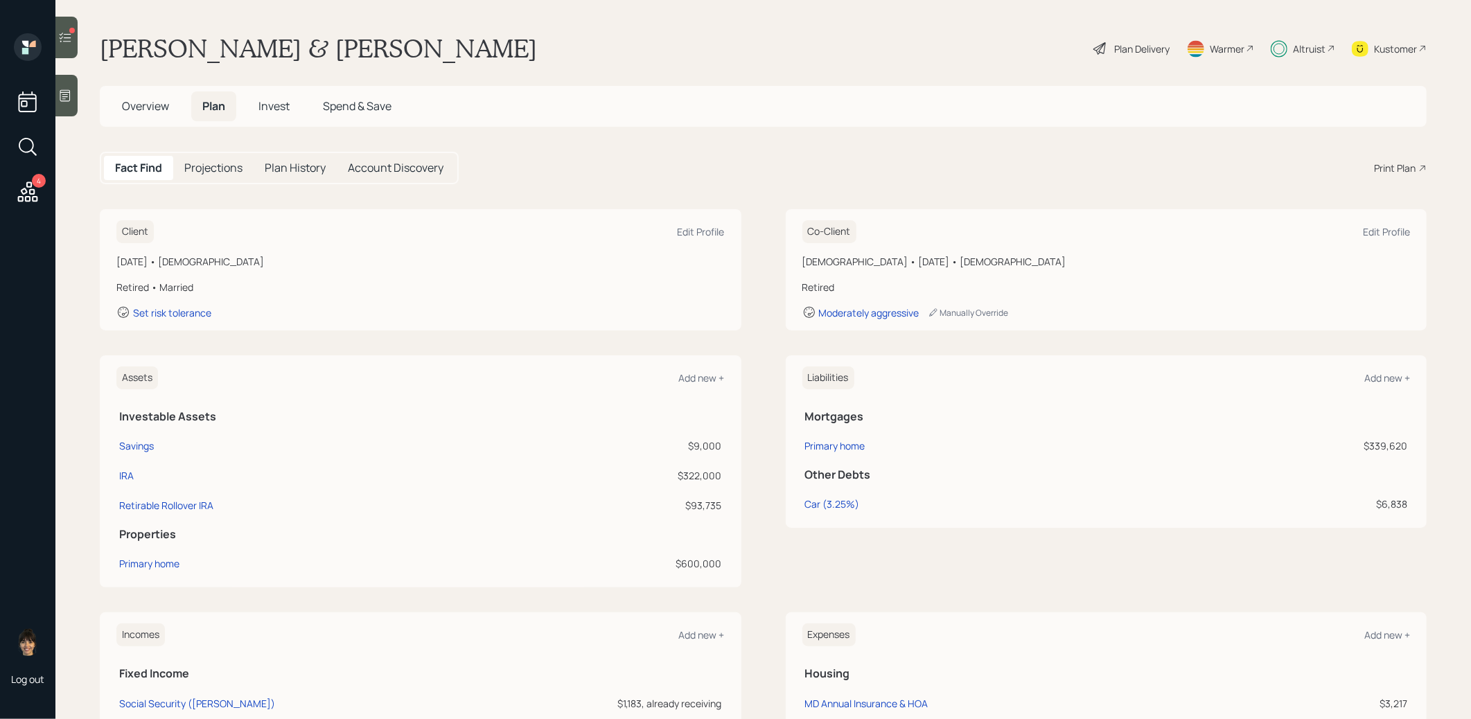
click at [1130, 46] on div "Plan Delivery" at bounding box center [1141, 49] width 55 height 15
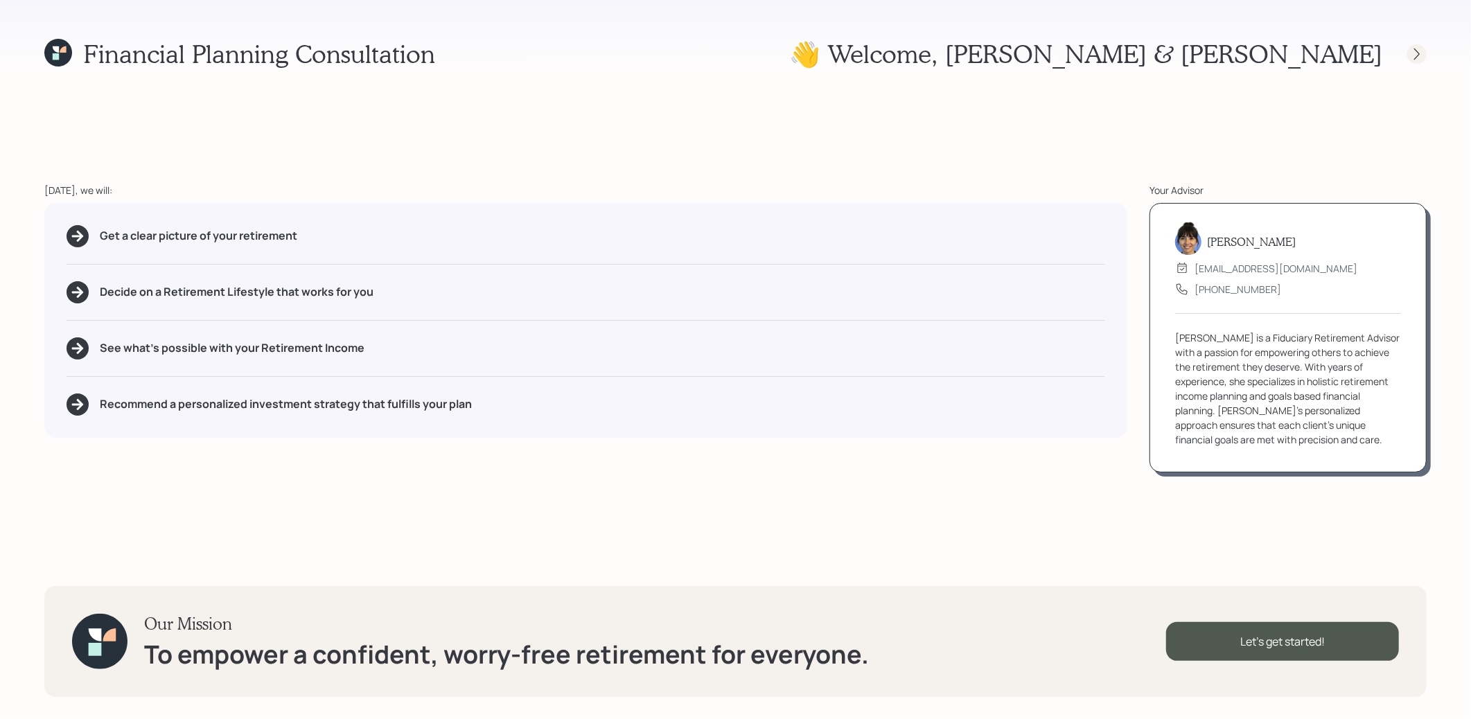
click at [1411, 60] on div at bounding box center [1416, 53] width 19 height 19
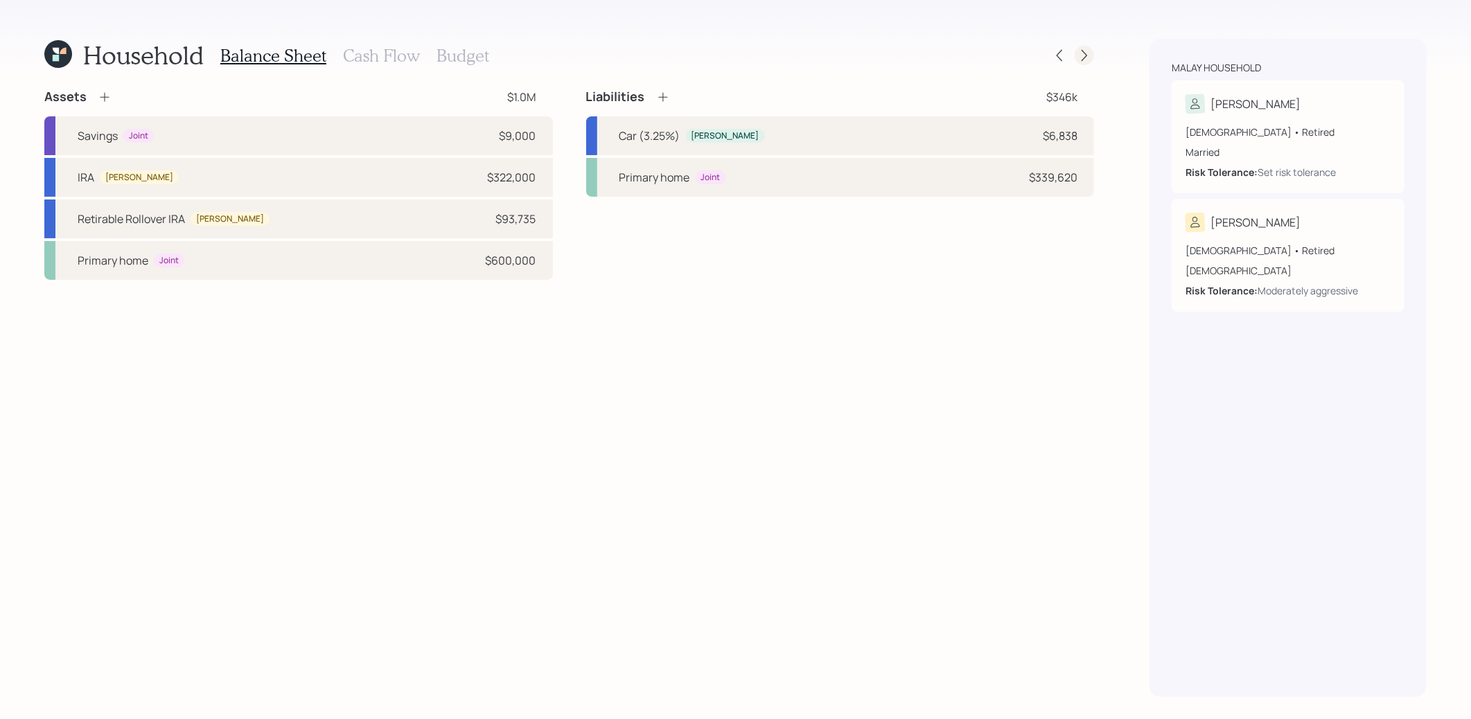
click at [1084, 54] on icon at bounding box center [1084, 55] width 14 height 14
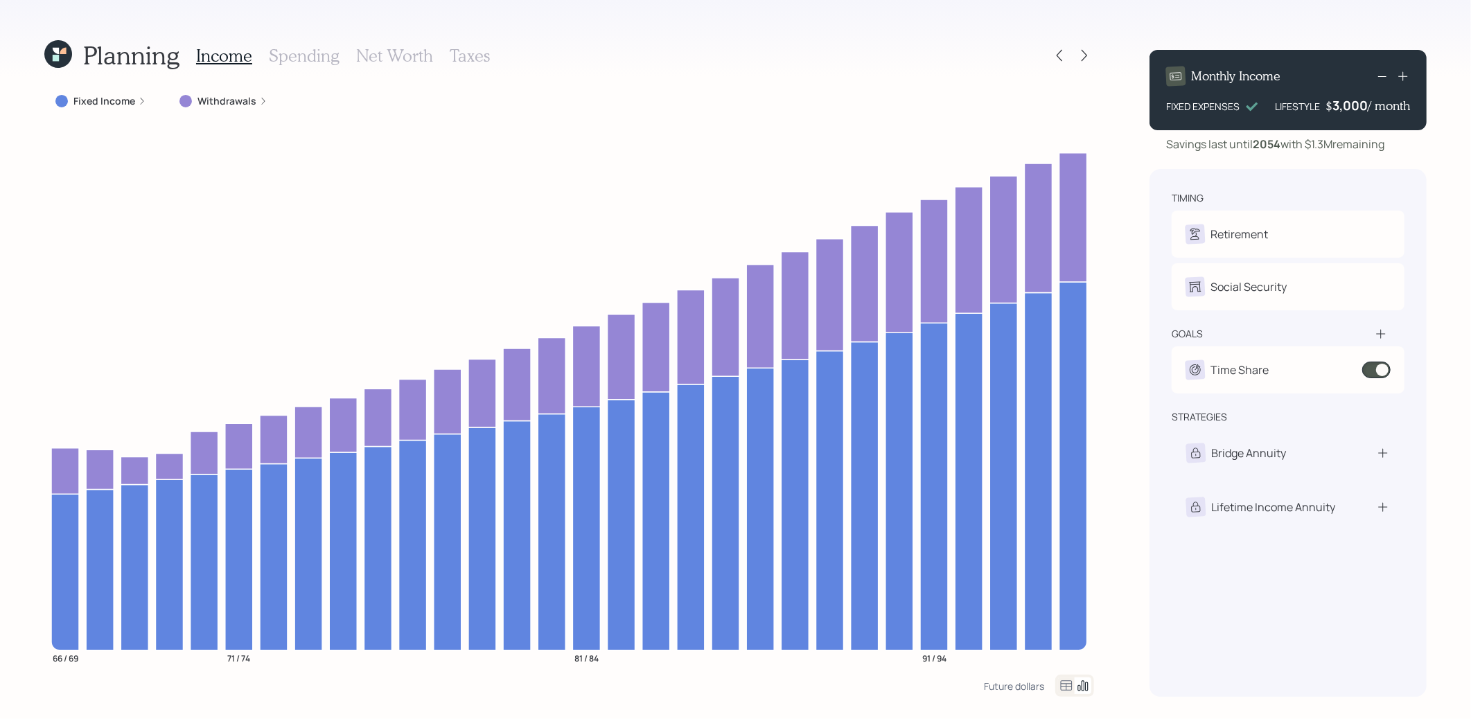
click at [58, 51] on icon at bounding box center [56, 51] width 6 height 6
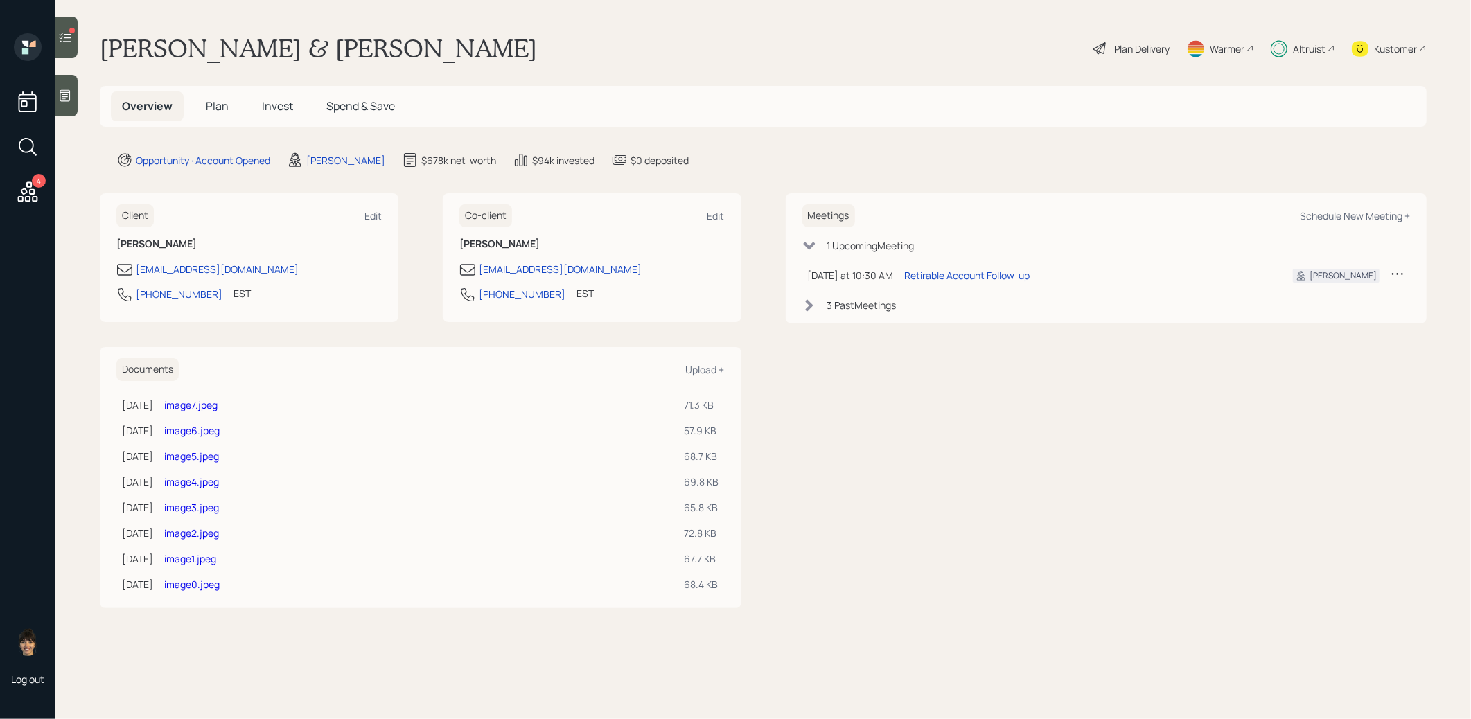
click at [214, 98] on span "Plan" at bounding box center [217, 105] width 23 height 15
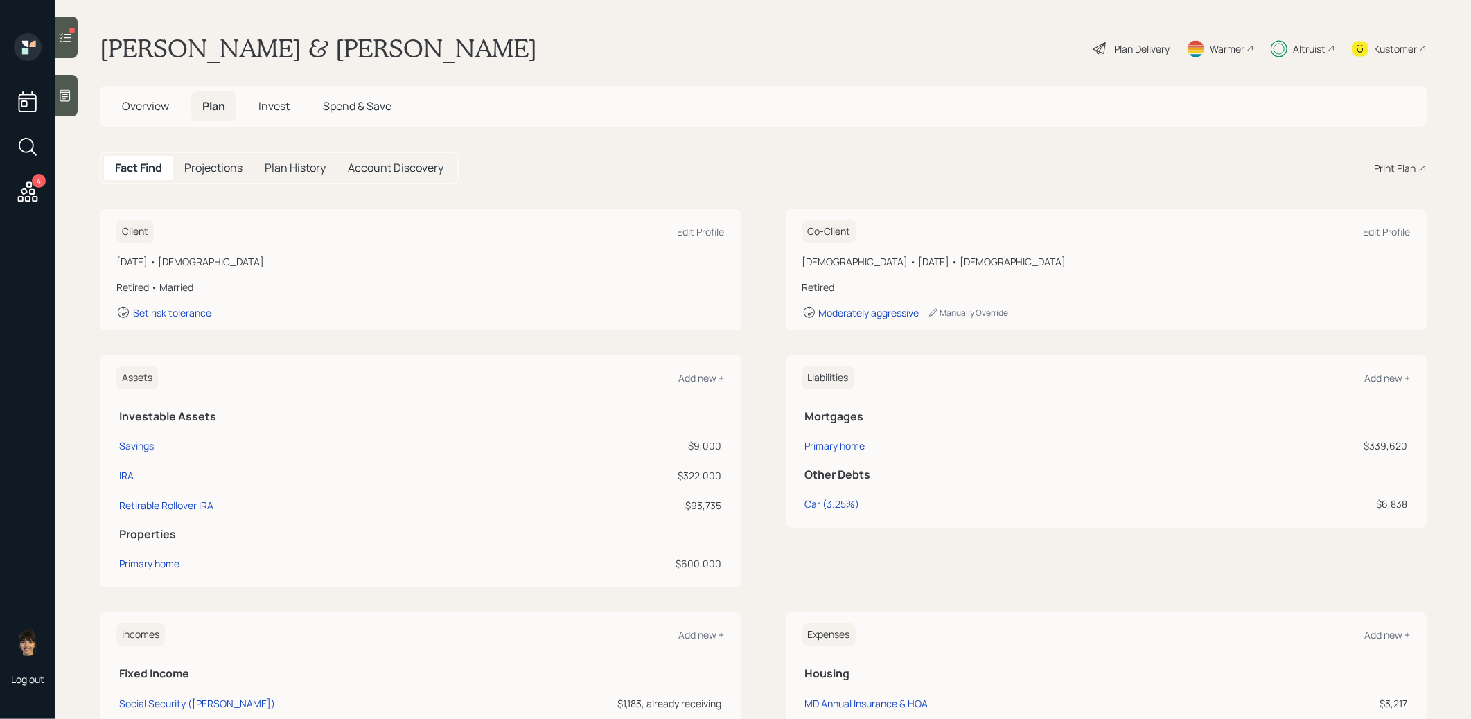
click at [62, 39] on icon at bounding box center [65, 37] width 14 height 14
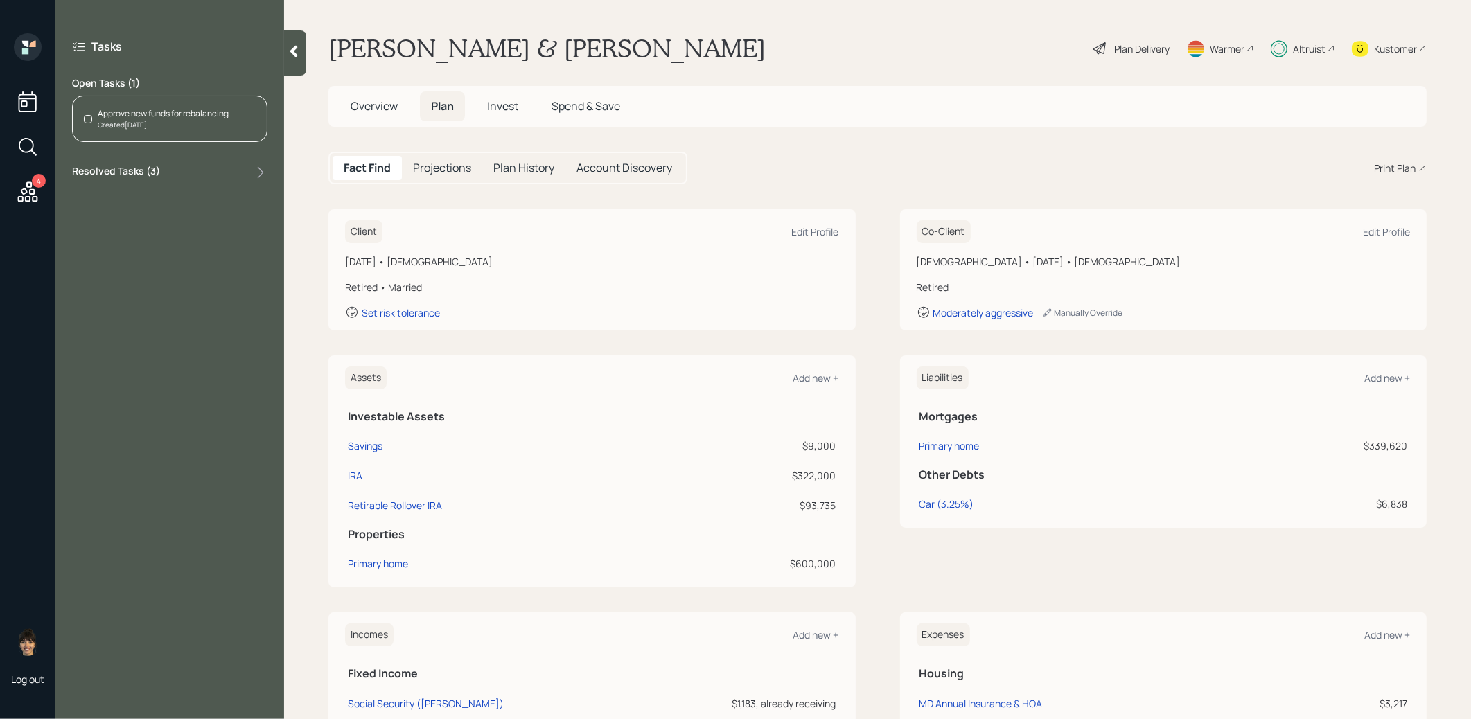
click at [204, 121] on div "Created Oct 11, 2025" at bounding box center [163, 125] width 131 height 10
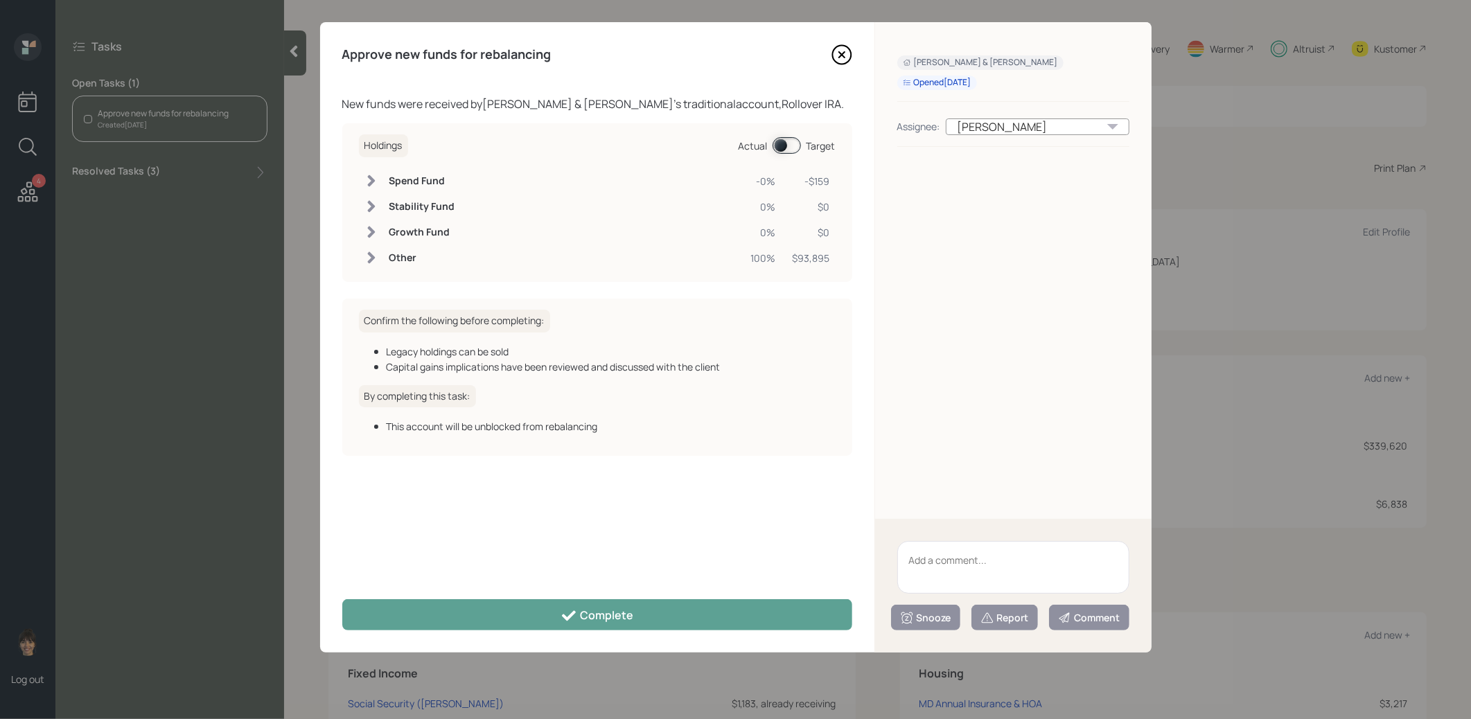
click at [779, 145] on span at bounding box center [786, 145] width 28 height 17
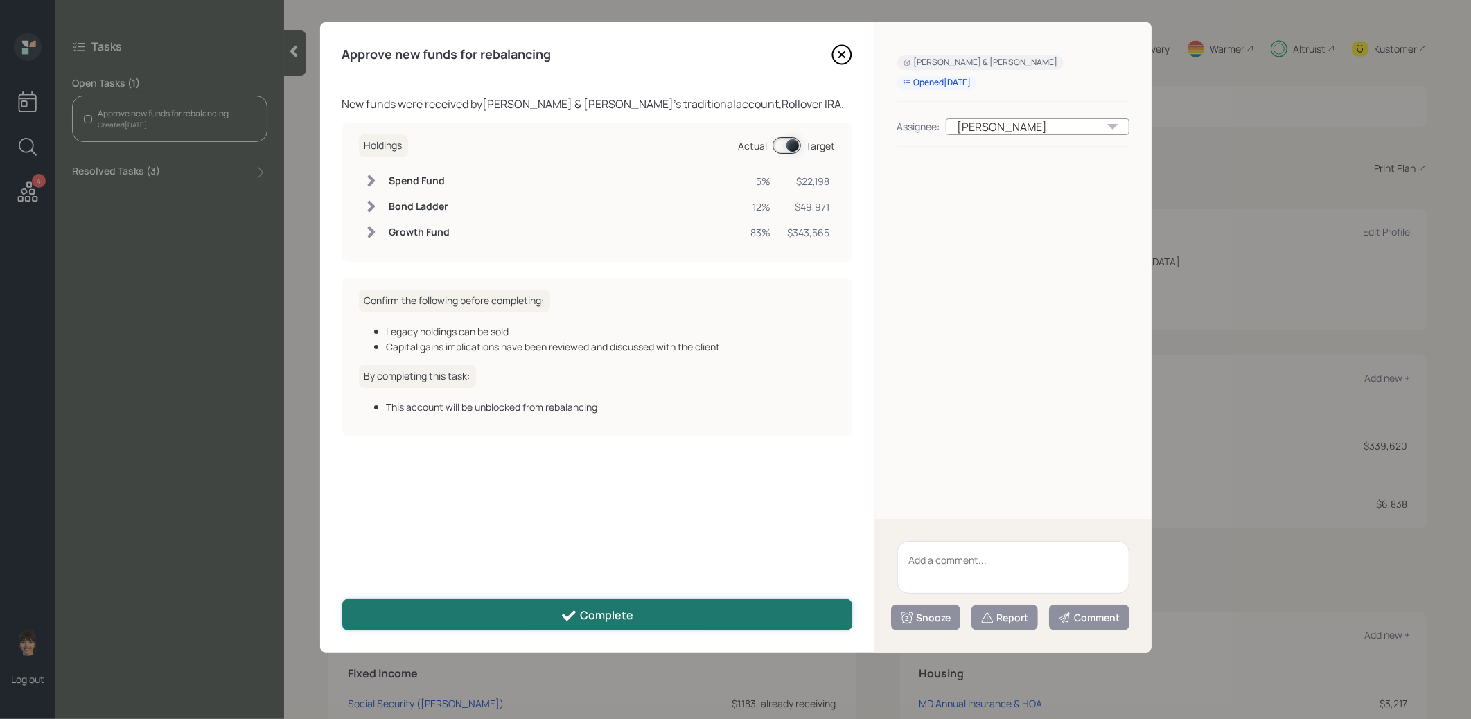
click at [700, 612] on button "Complete" at bounding box center [597, 614] width 510 height 31
